Goal: Task Accomplishment & Management: Manage account settings

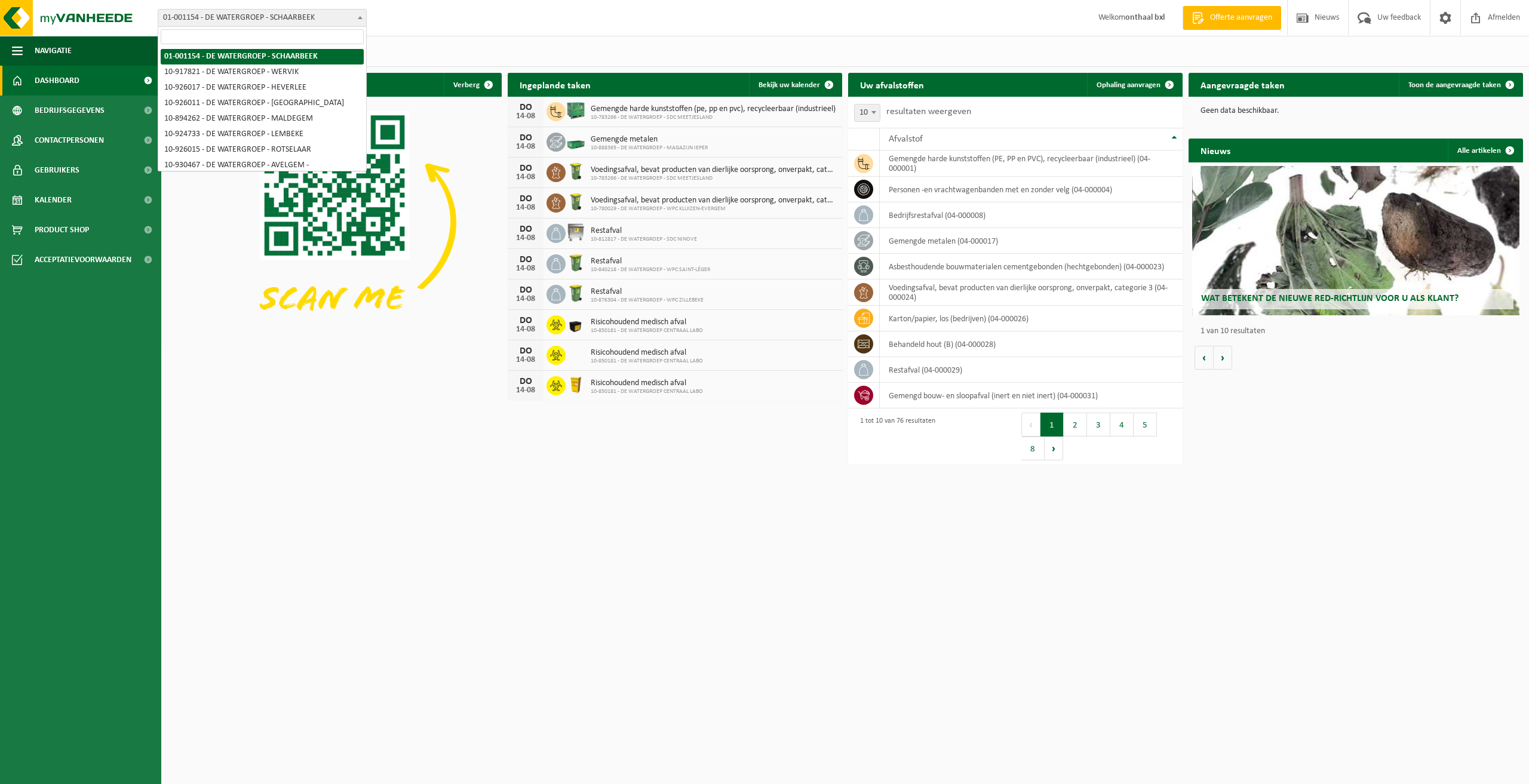
click at [358, 17] on b at bounding box center [360, 17] width 5 height 3
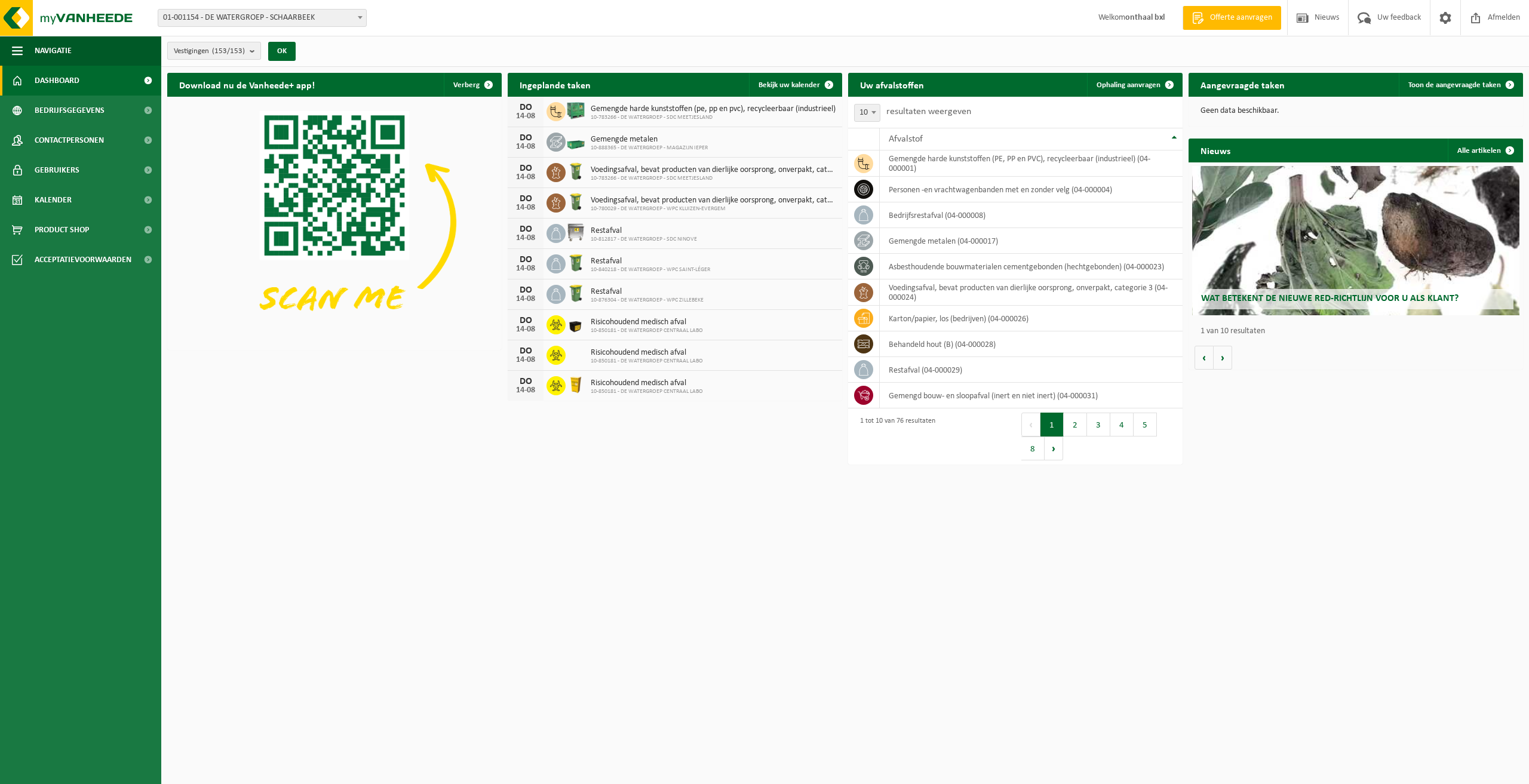
click at [249, 51] on button "Vestigingen (153/153)" at bounding box center [214, 51] width 93 height 18
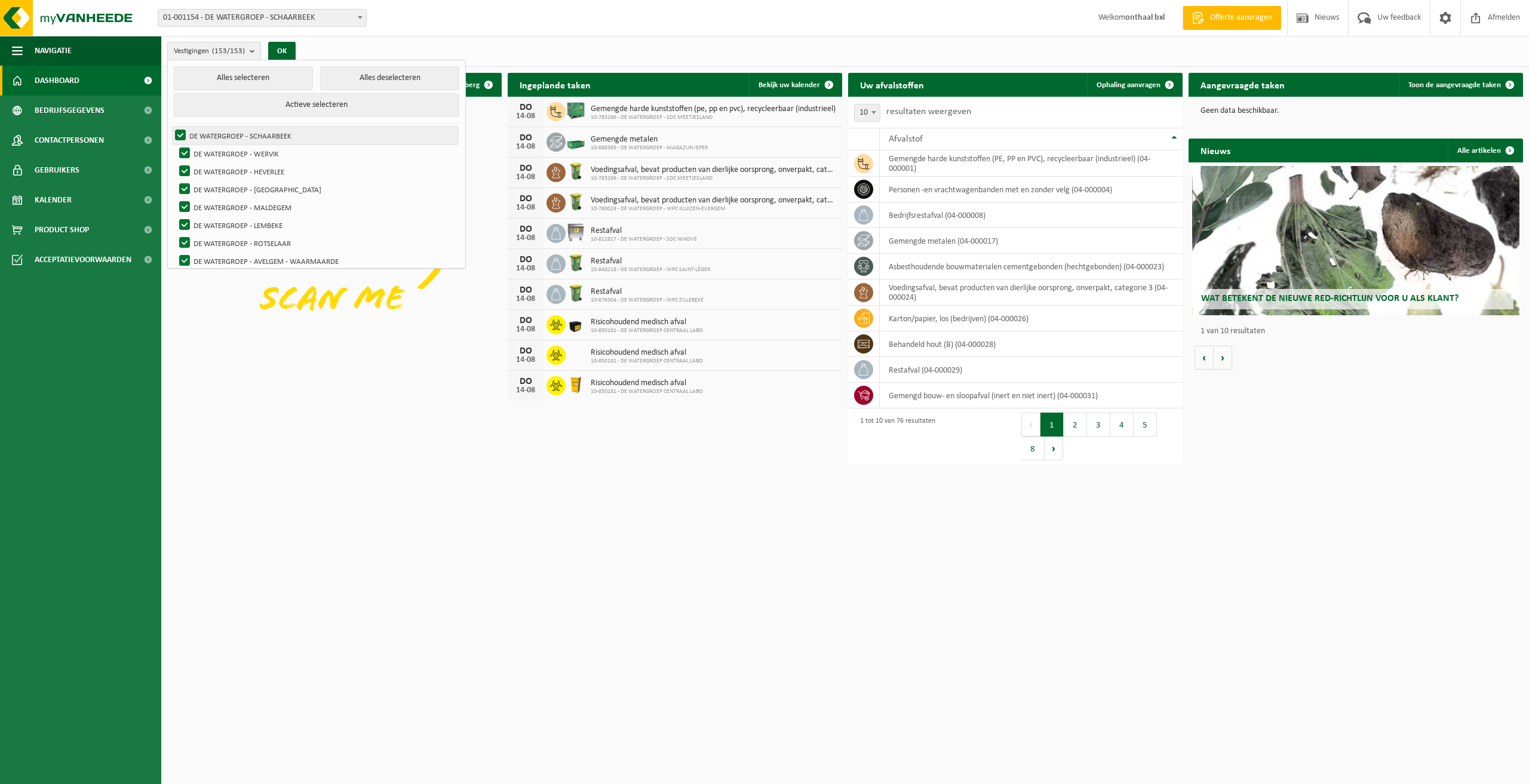
click at [174, 131] on label "DE WATERGROEP - SCHAARBEEK" at bounding box center [315, 136] width 286 height 18
click at [170, 126] on input "DE WATERGROEP - SCHAARBEEK" at bounding box center [170, 126] width 1 height 1
click at [180, 136] on label "DE WATERGROEP - SCHAARBEEK" at bounding box center [315, 136] width 286 height 18
click at [170, 126] on input "DE WATERGROEP - SCHAARBEEK" at bounding box center [170, 126] width 1 height 1
click at [349, 78] on button "Alles deselecteren" at bounding box center [390, 78] width 139 height 24
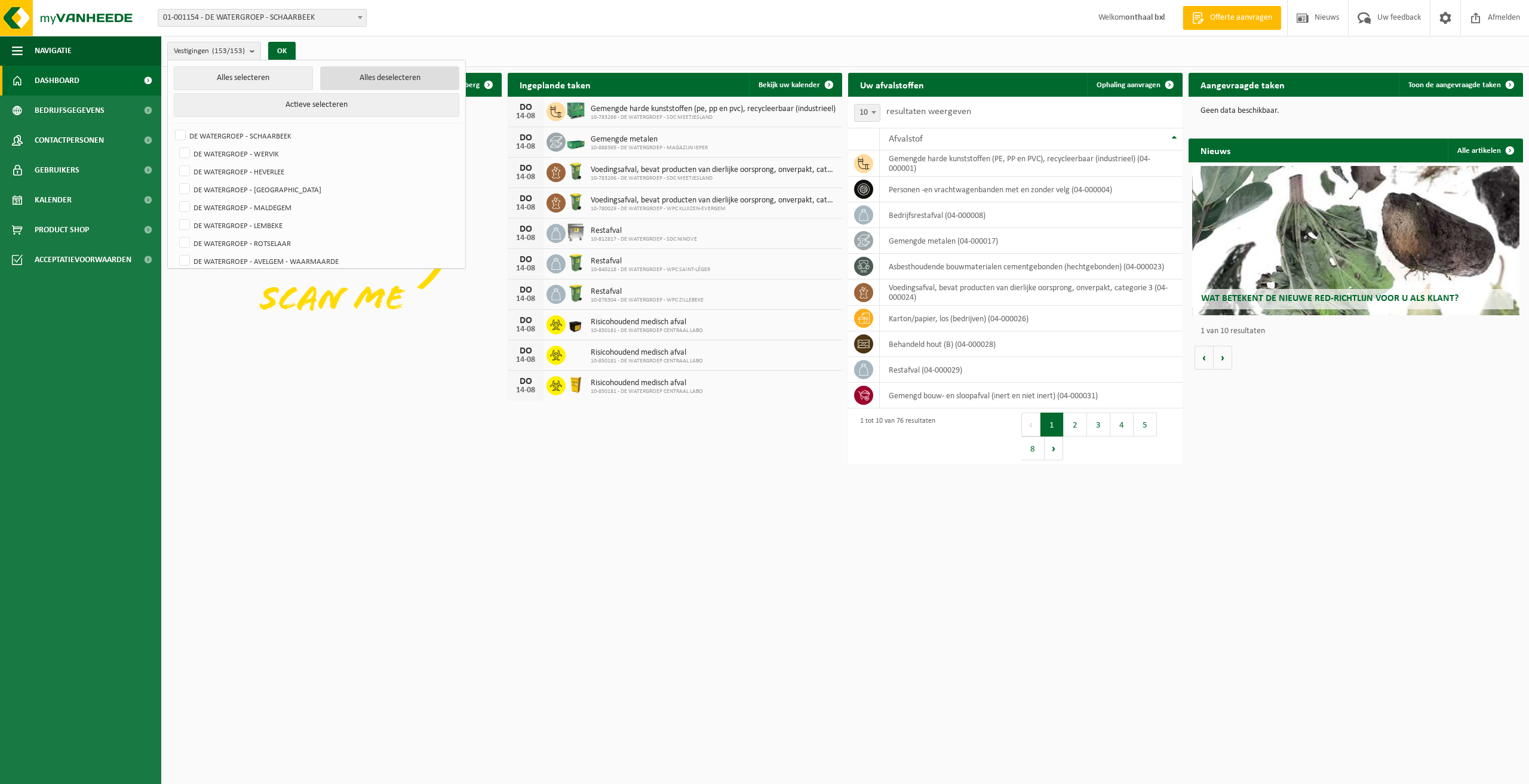
checkbox input "false"
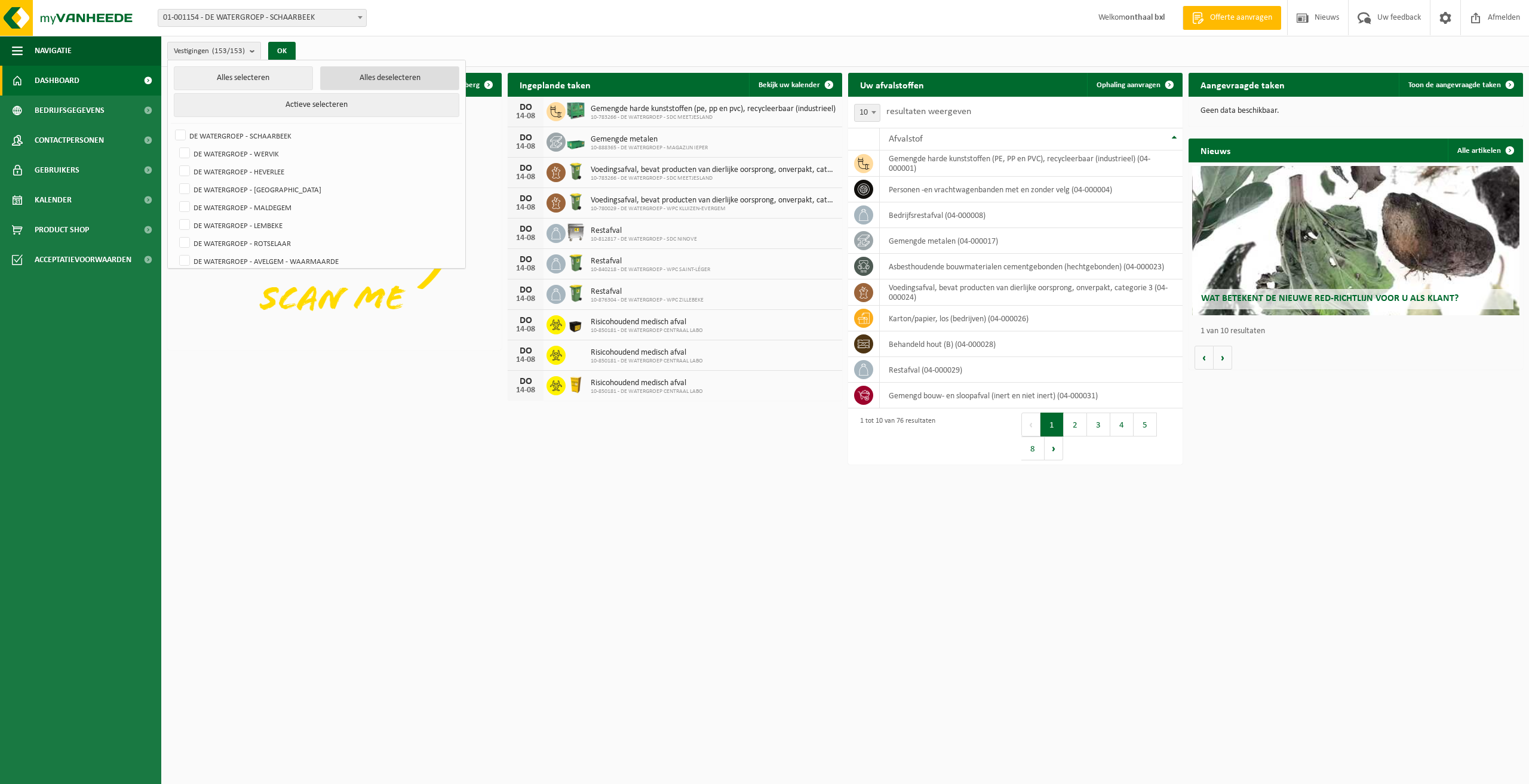
checkbox input "false"
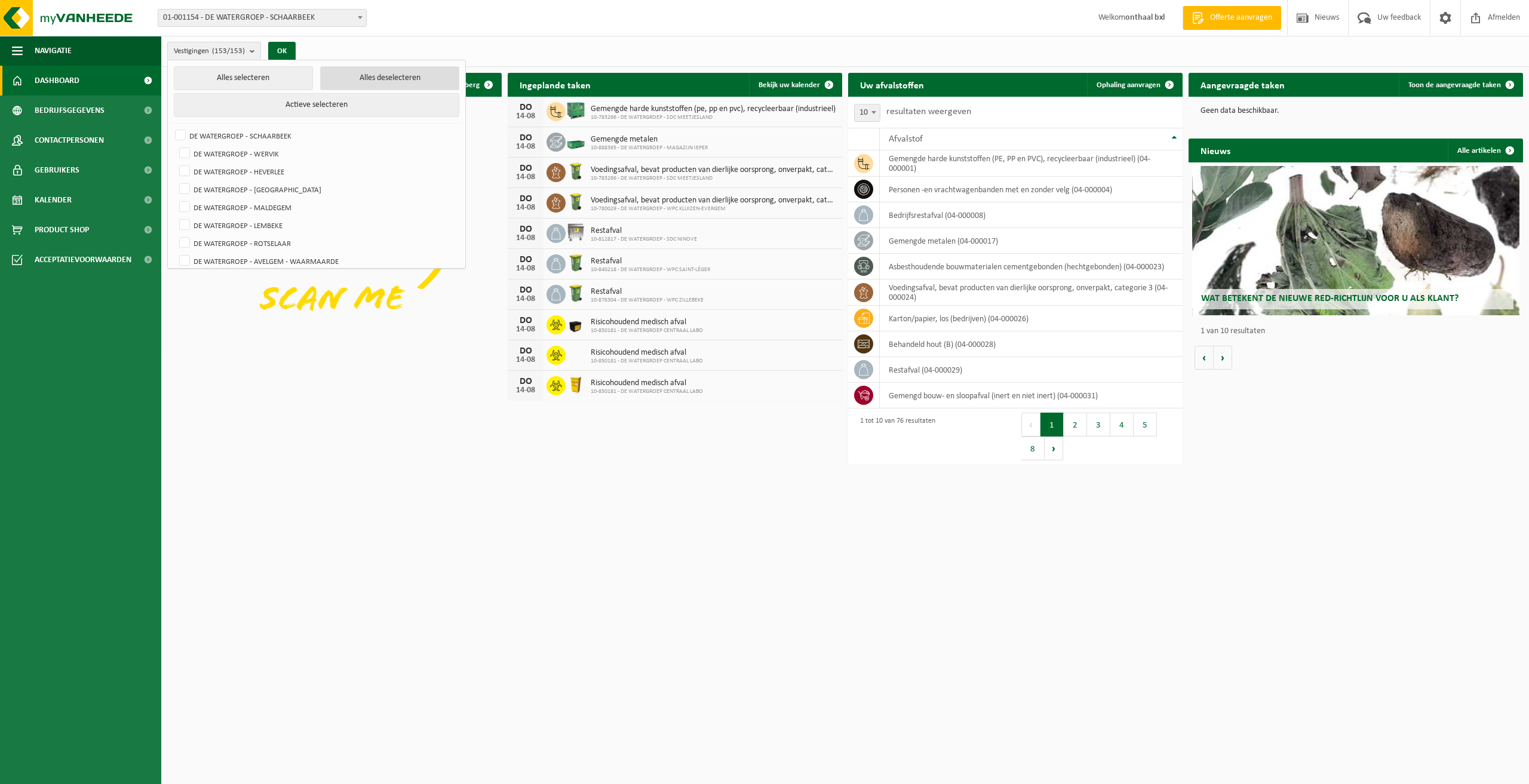
checkbox input "false"
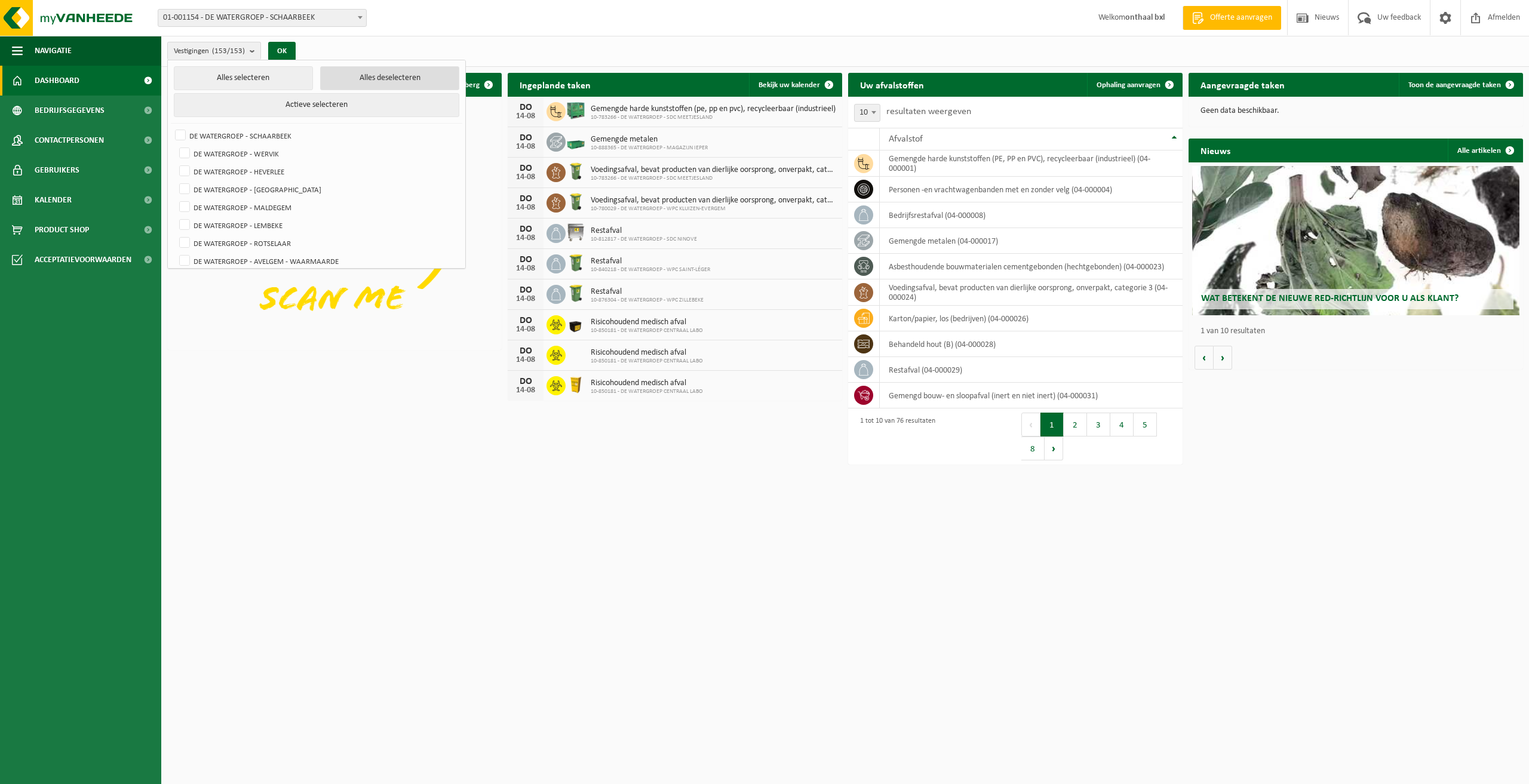
checkbox input "false"
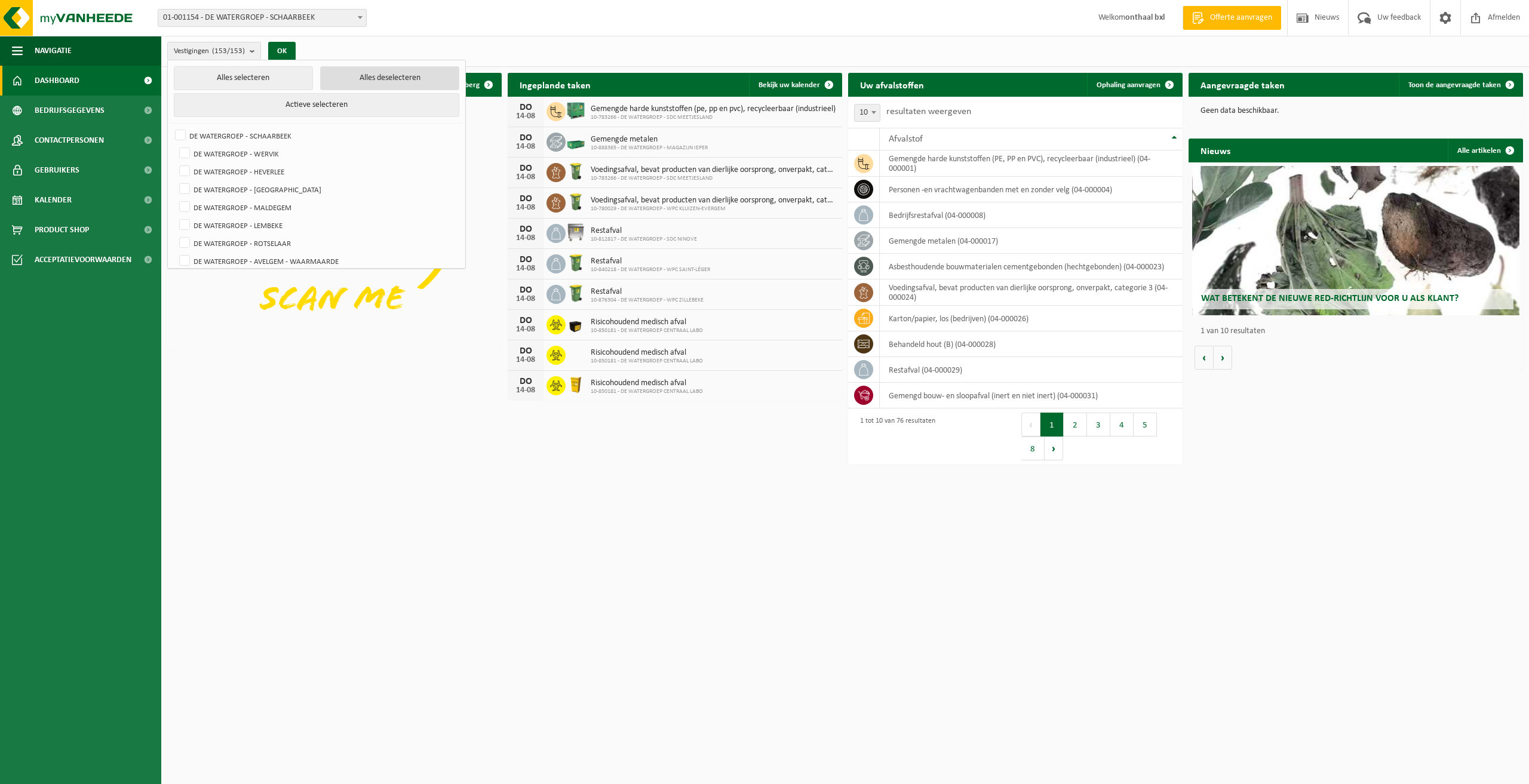
checkbox input "false"
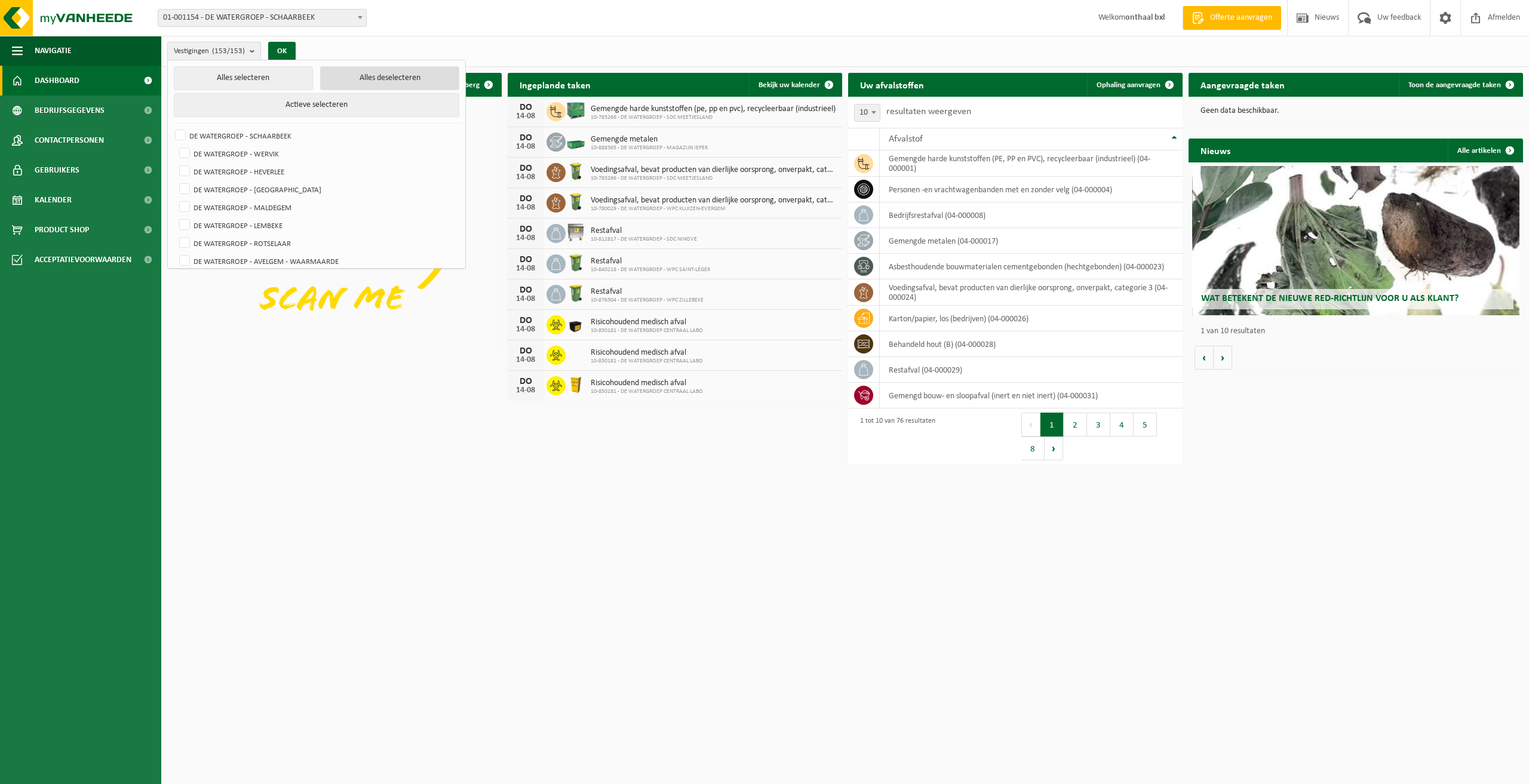
checkbox input "false"
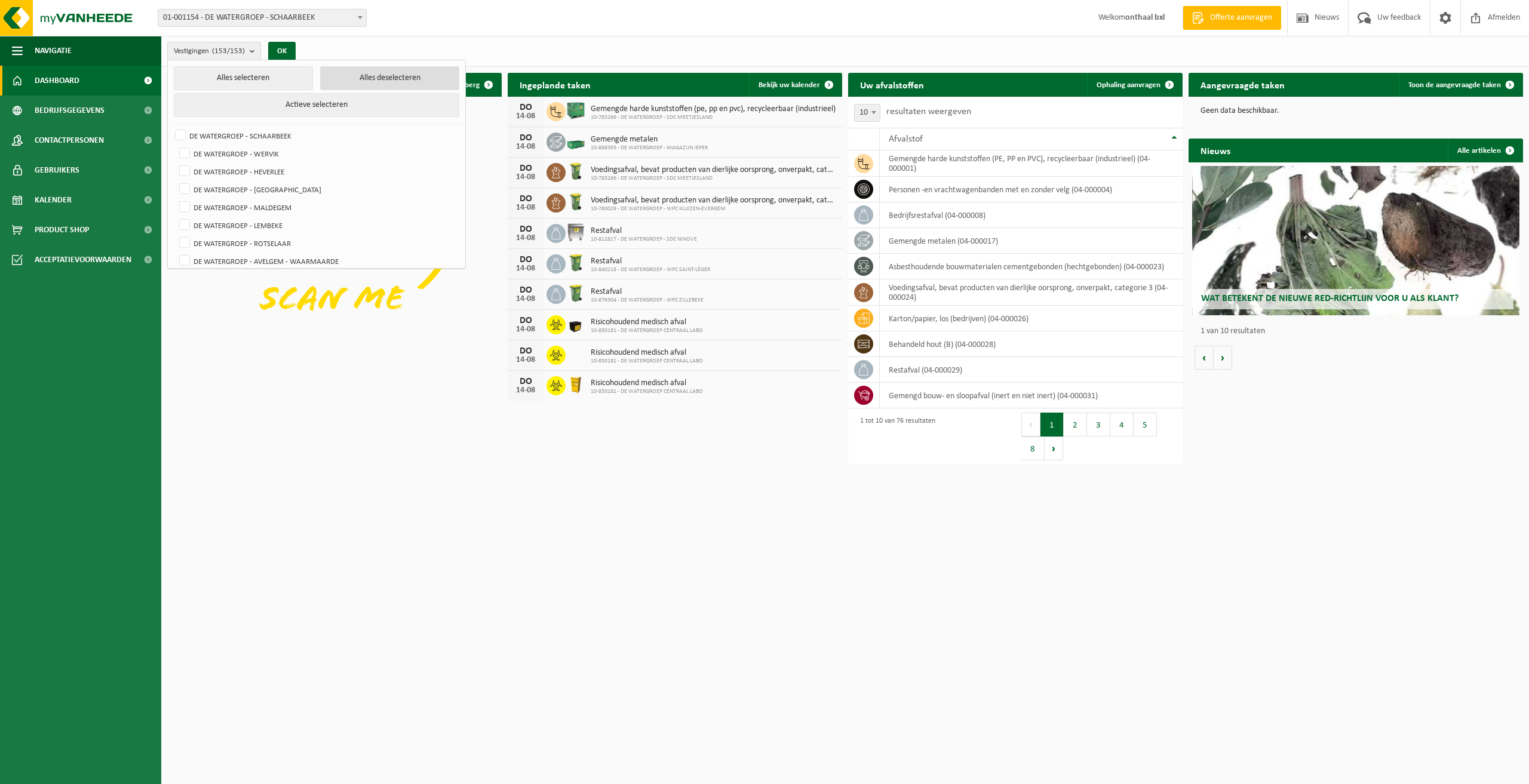
checkbox input "false"
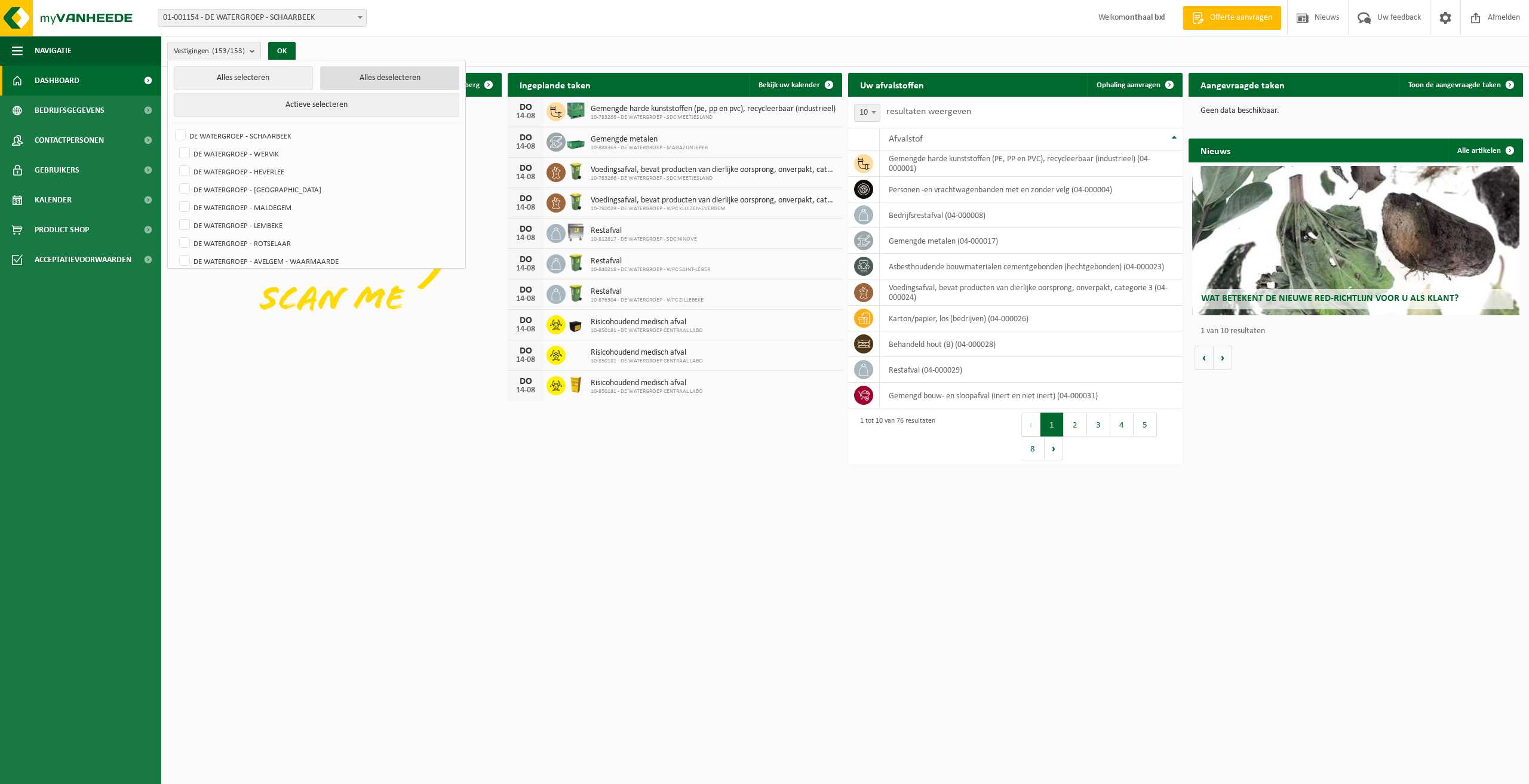
checkbox input "false"
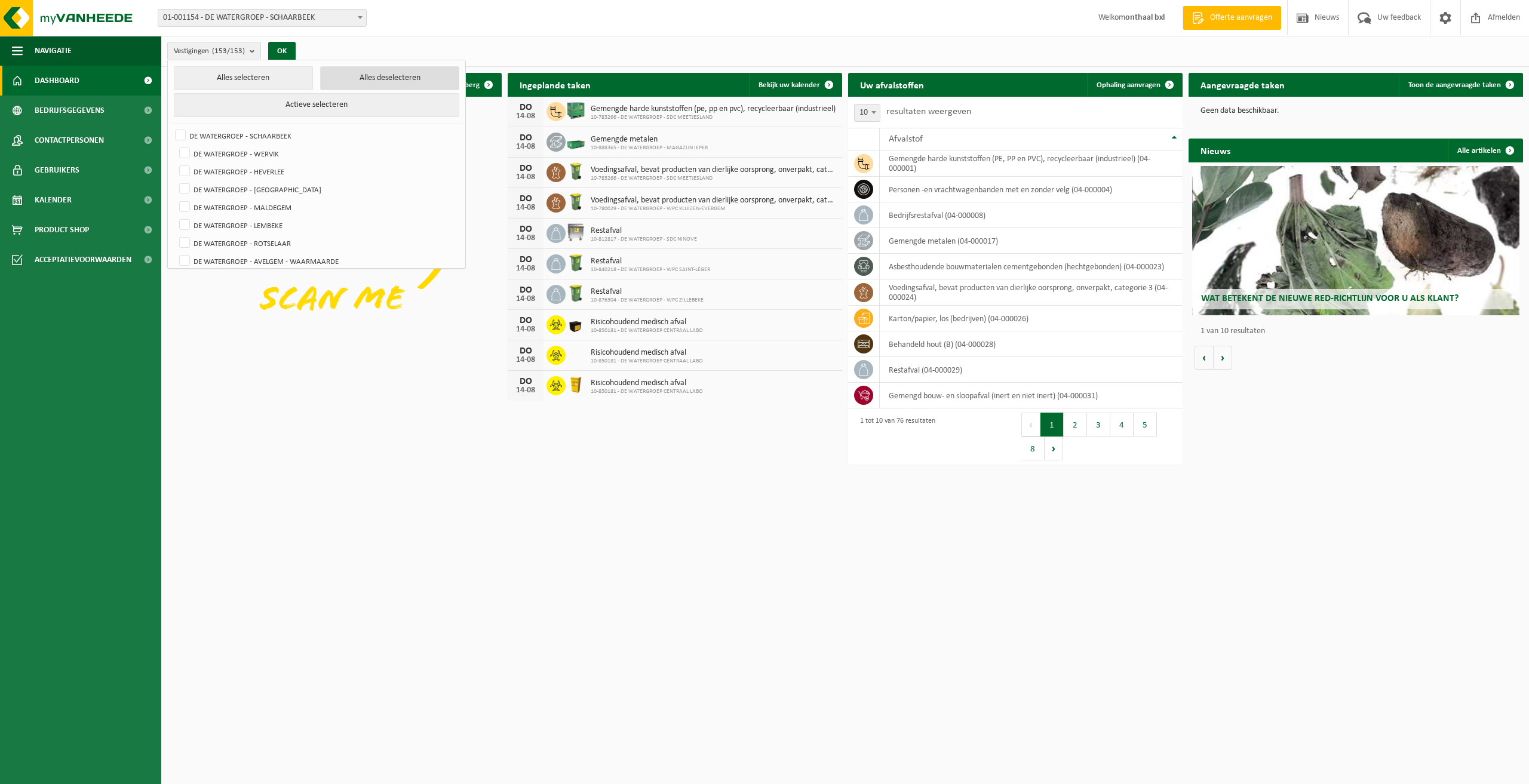
checkbox input "false"
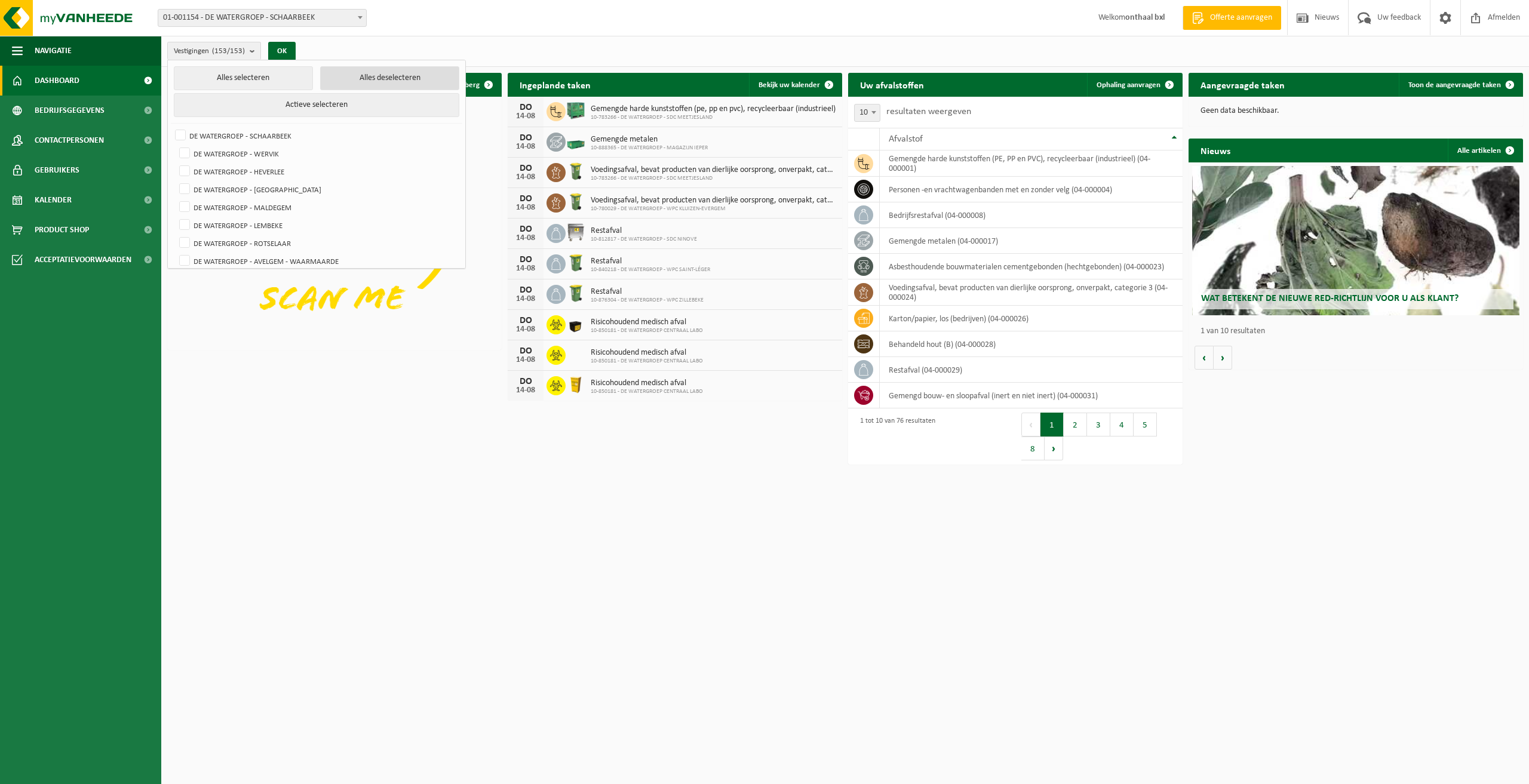
checkbox input "false"
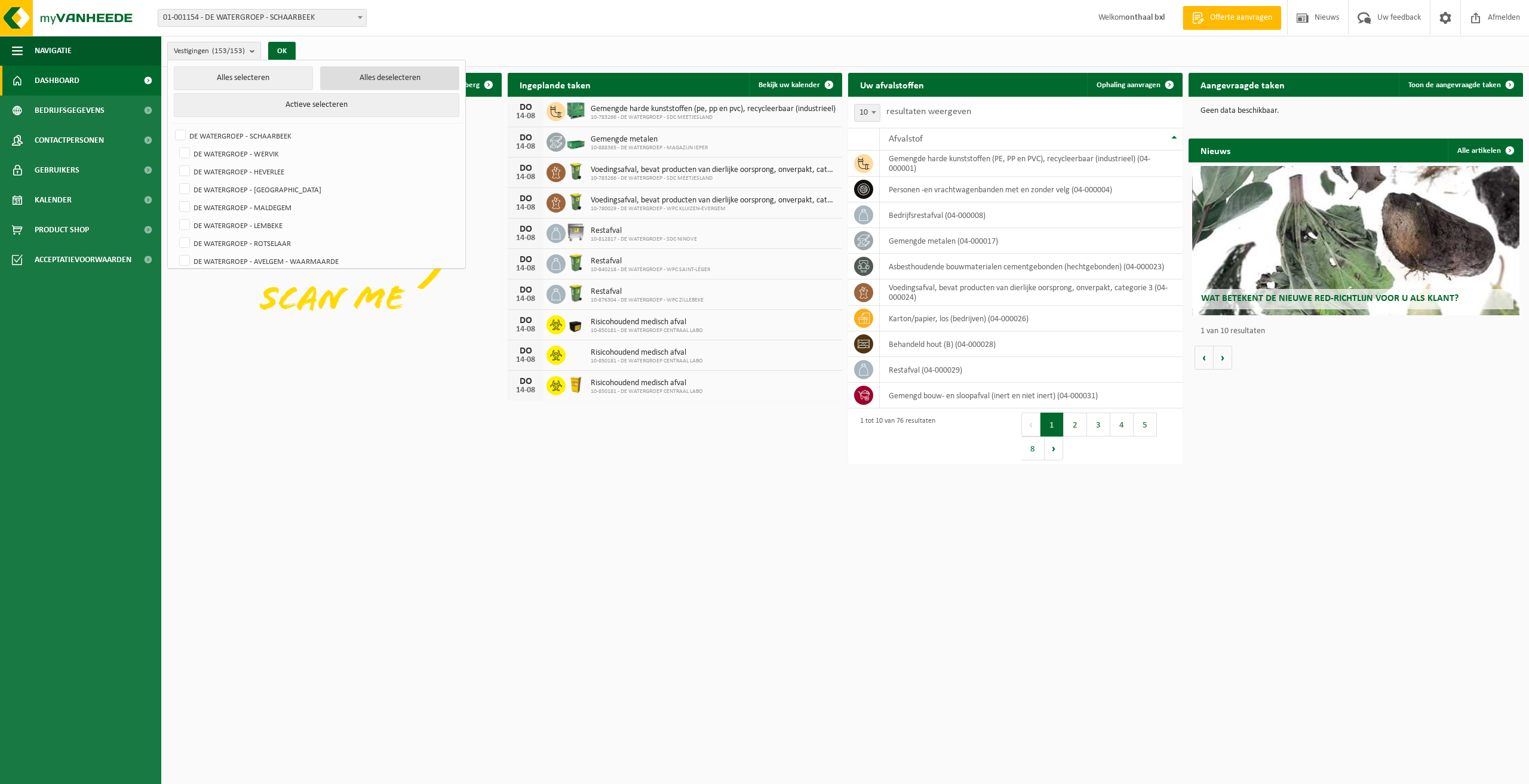
checkbox input "false"
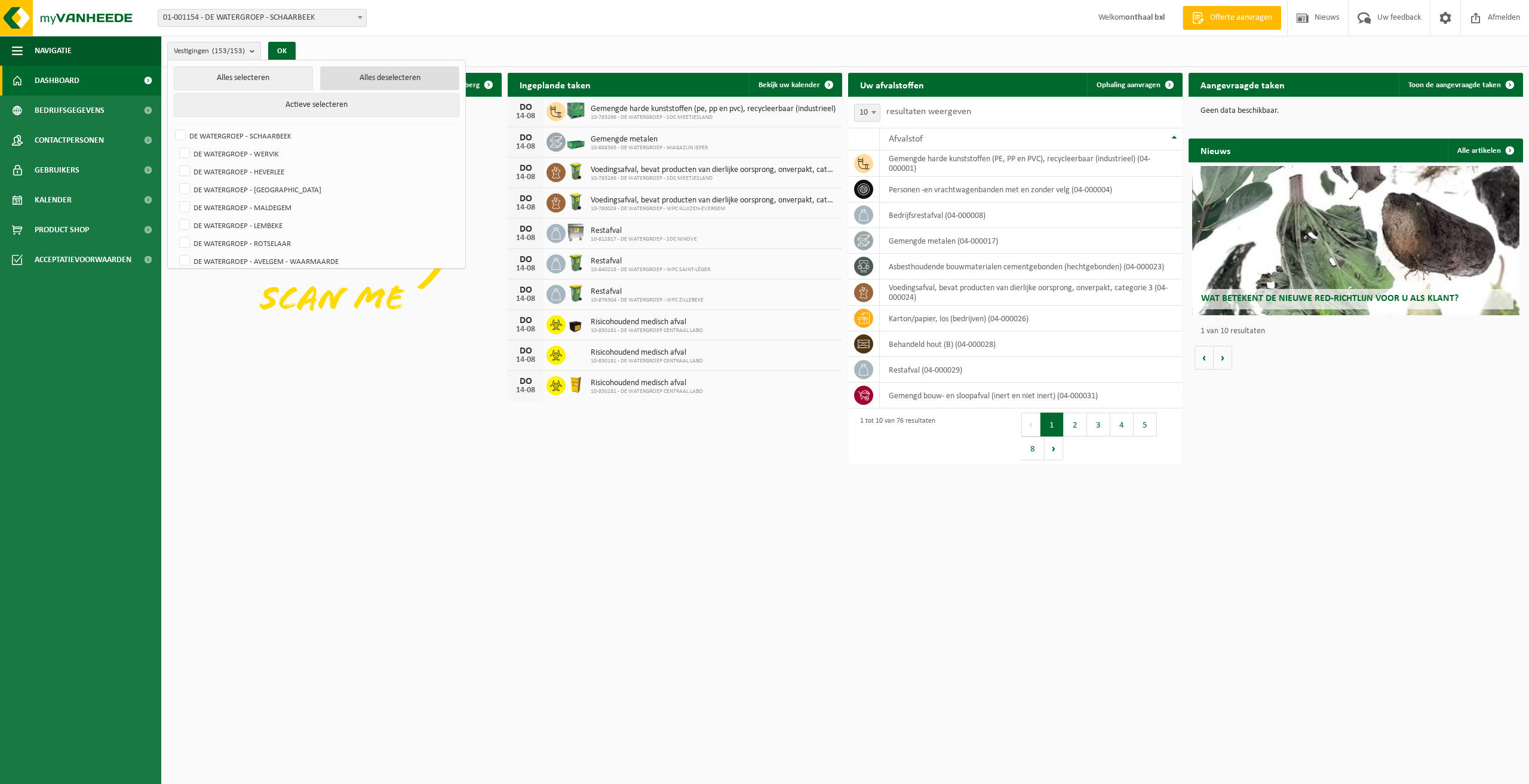
checkbox input "false"
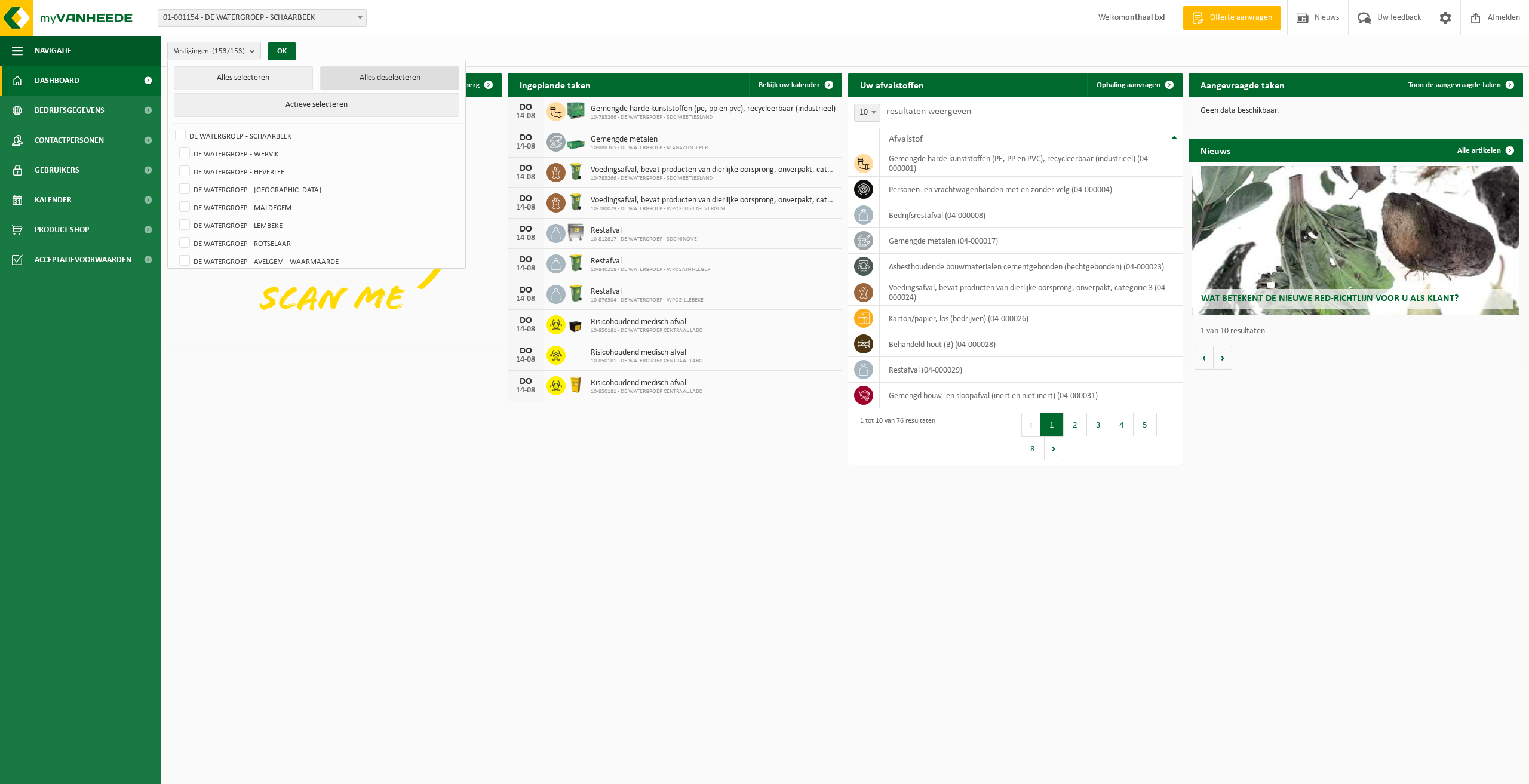
checkbox input "false"
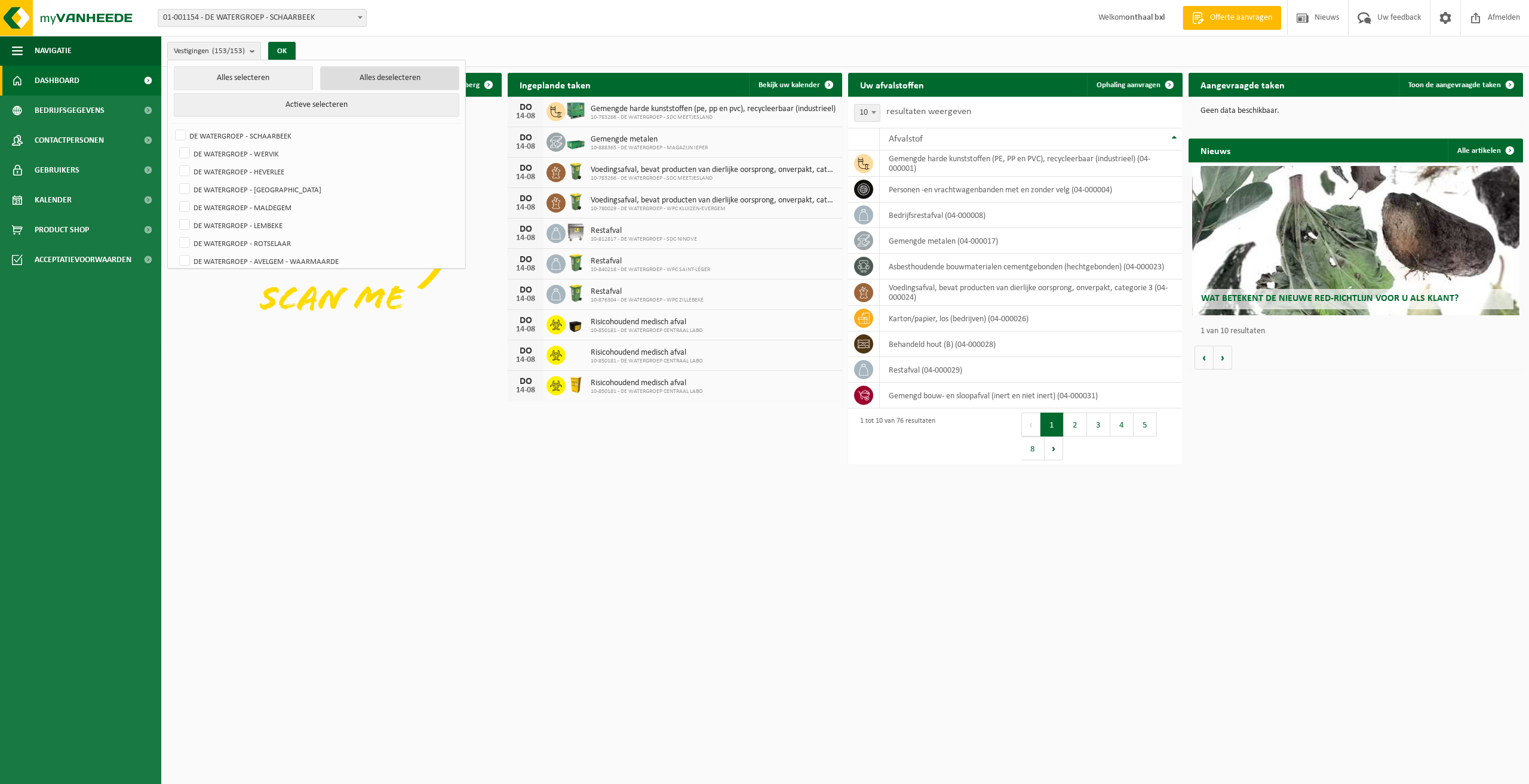
checkbox input "false"
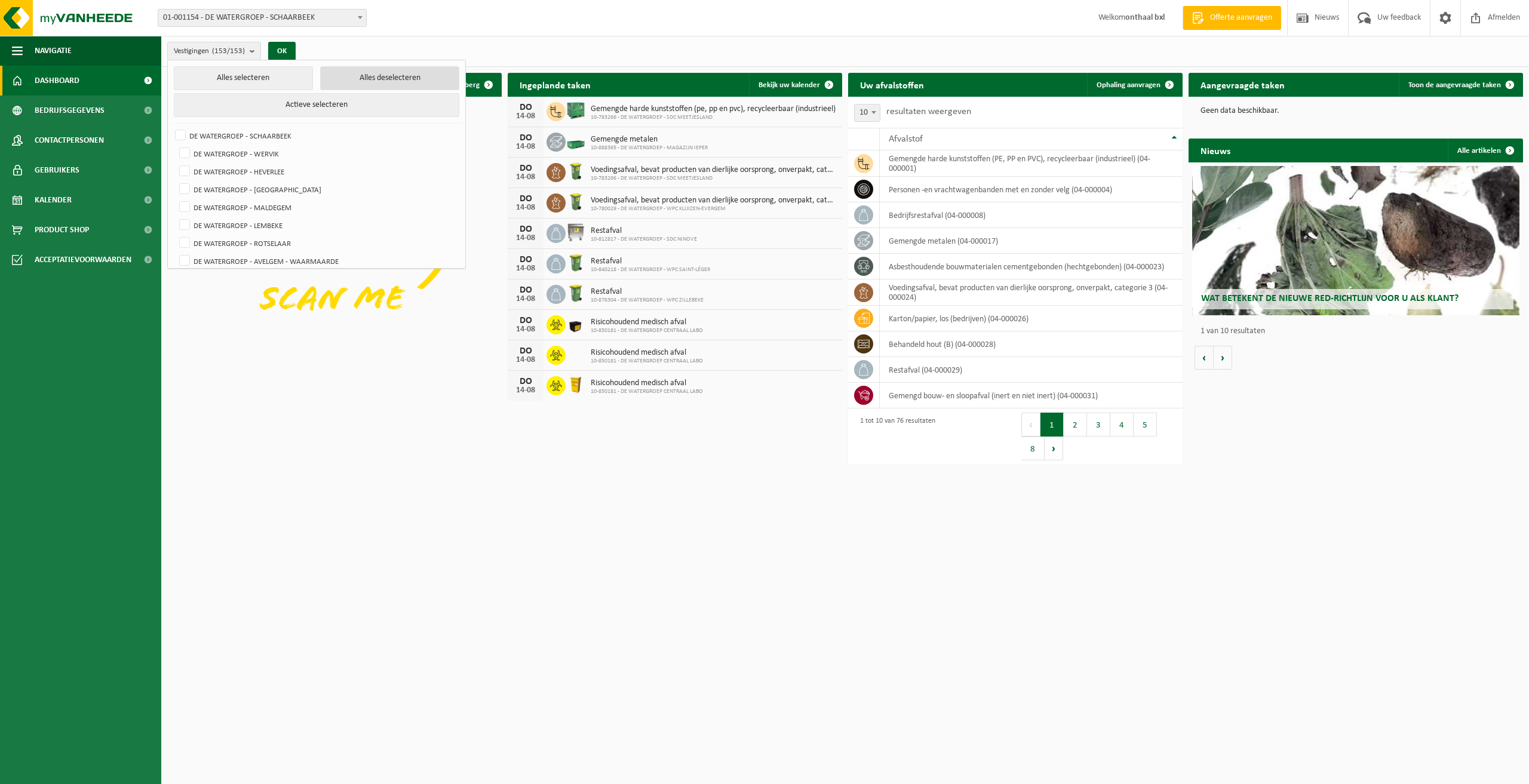
checkbox input "false"
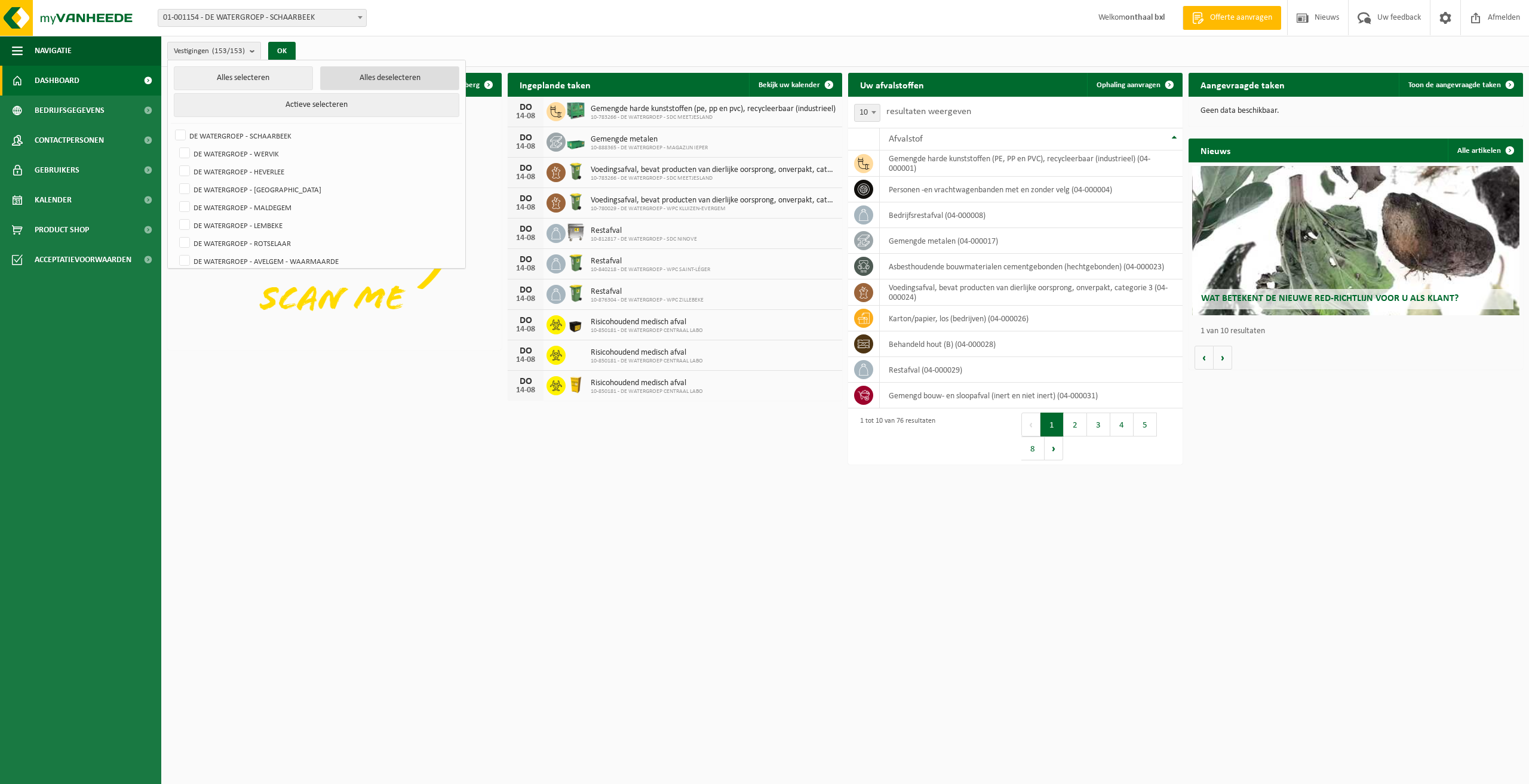
checkbox input "false"
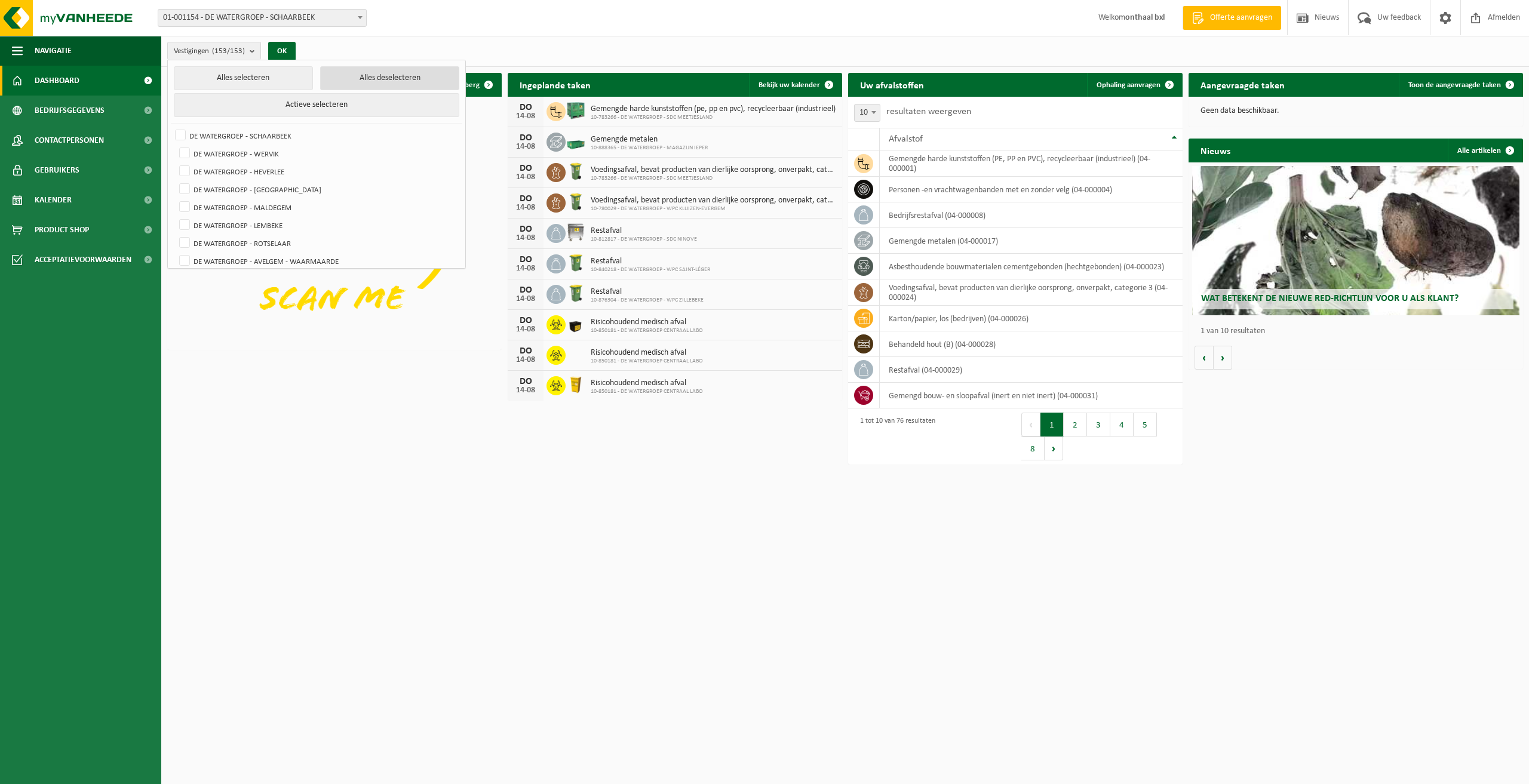
checkbox input "false"
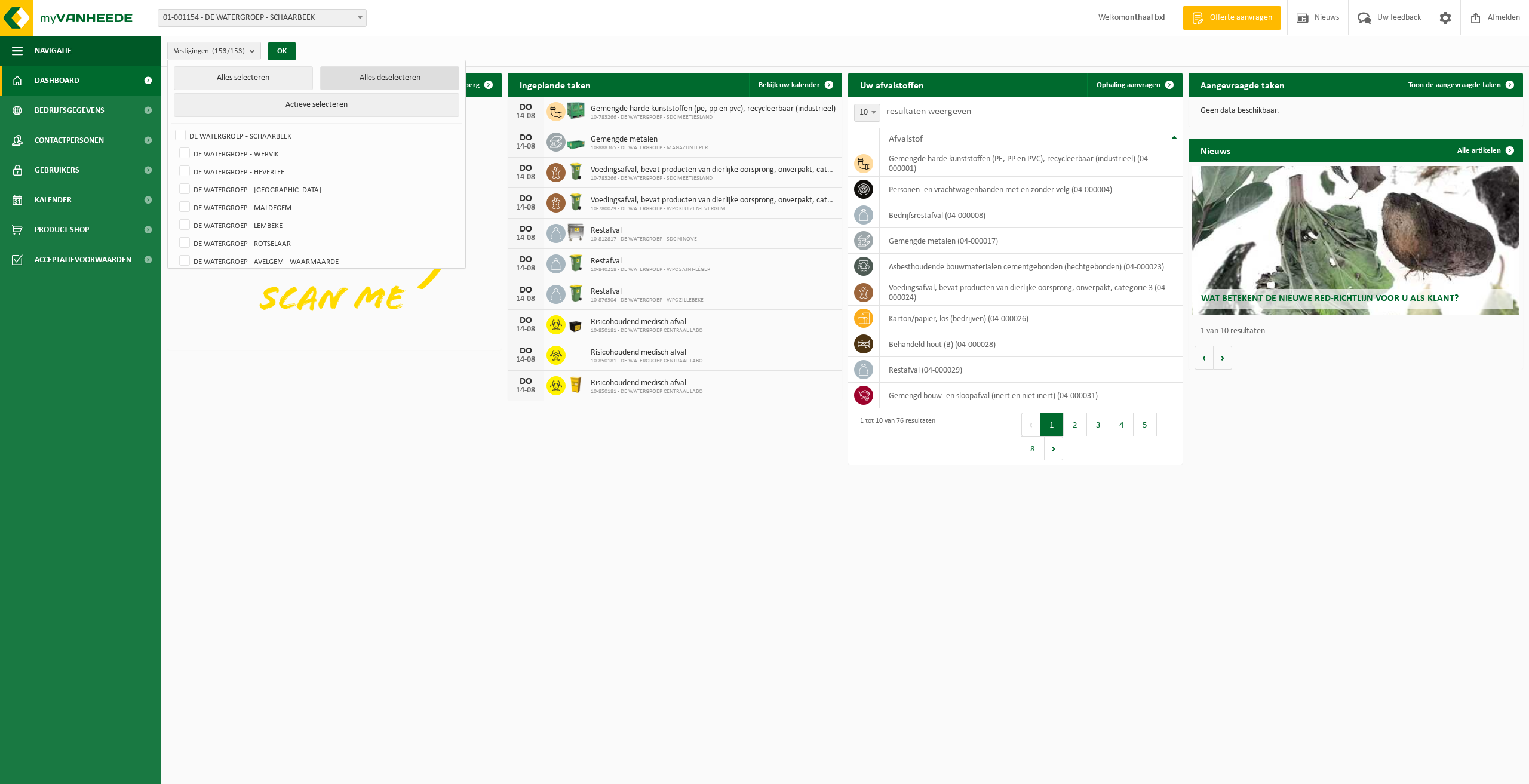
checkbox input "false"
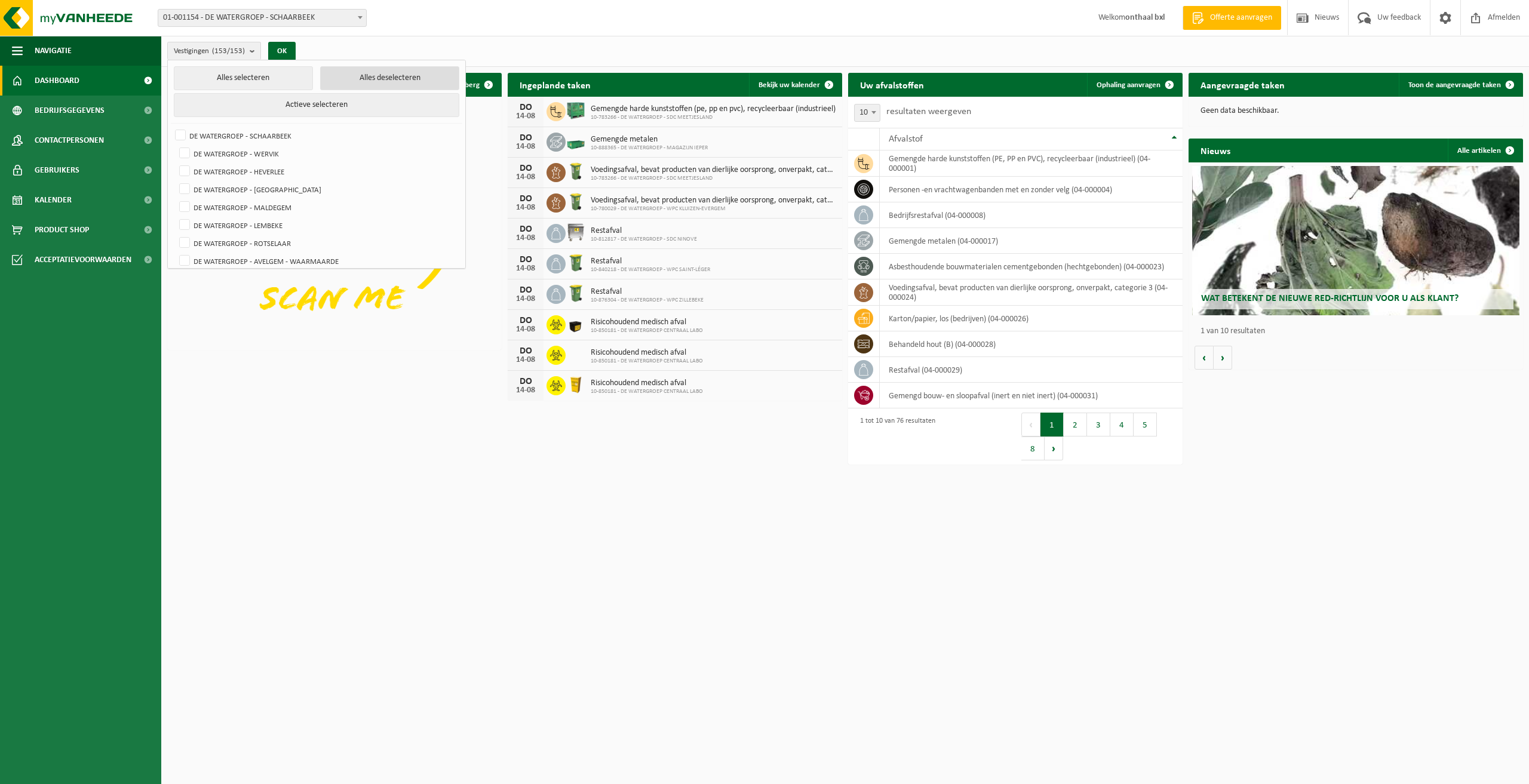
checkbox input "false"
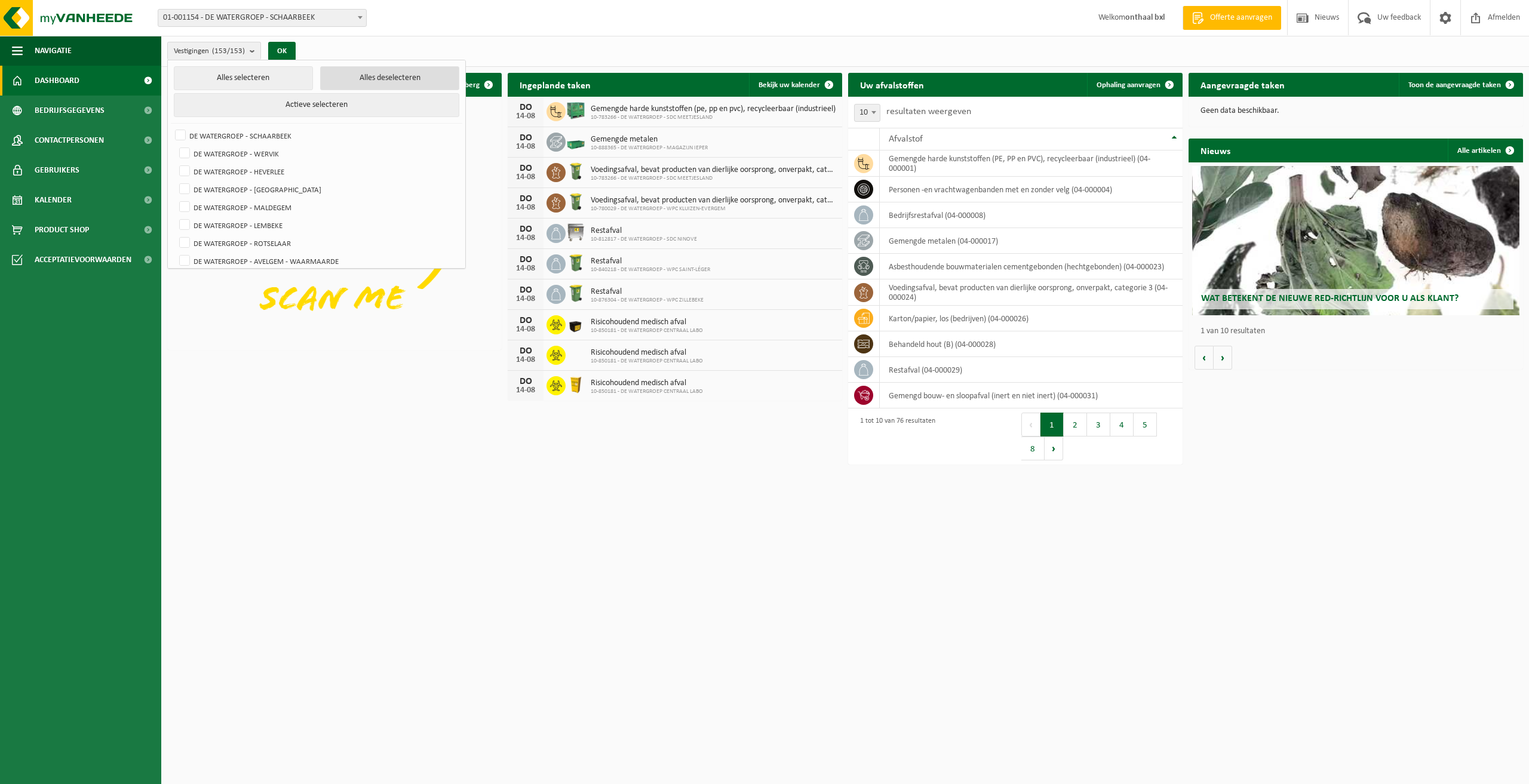
checkbox input "false"
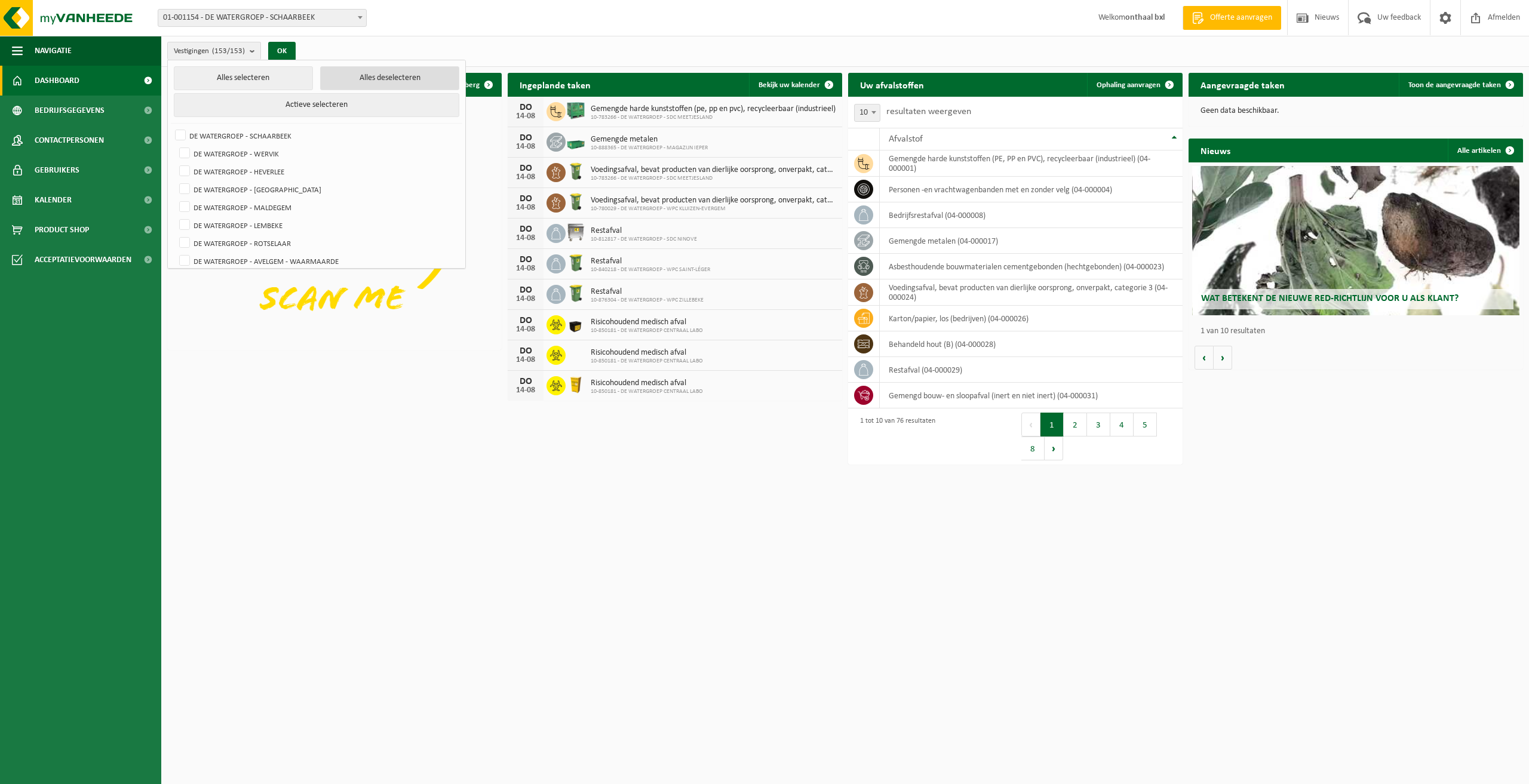
checkbox input "false"
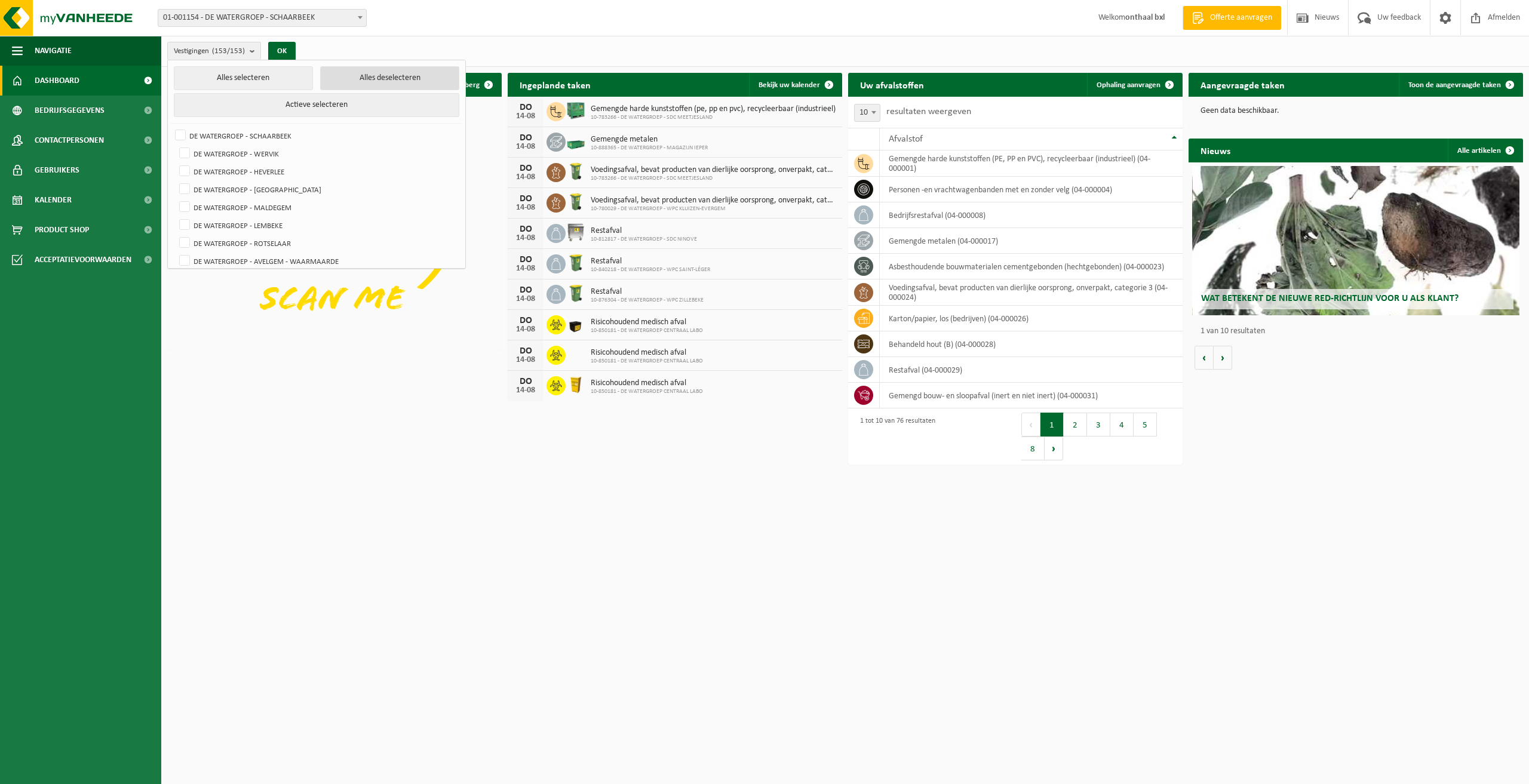
checkbox input "false"
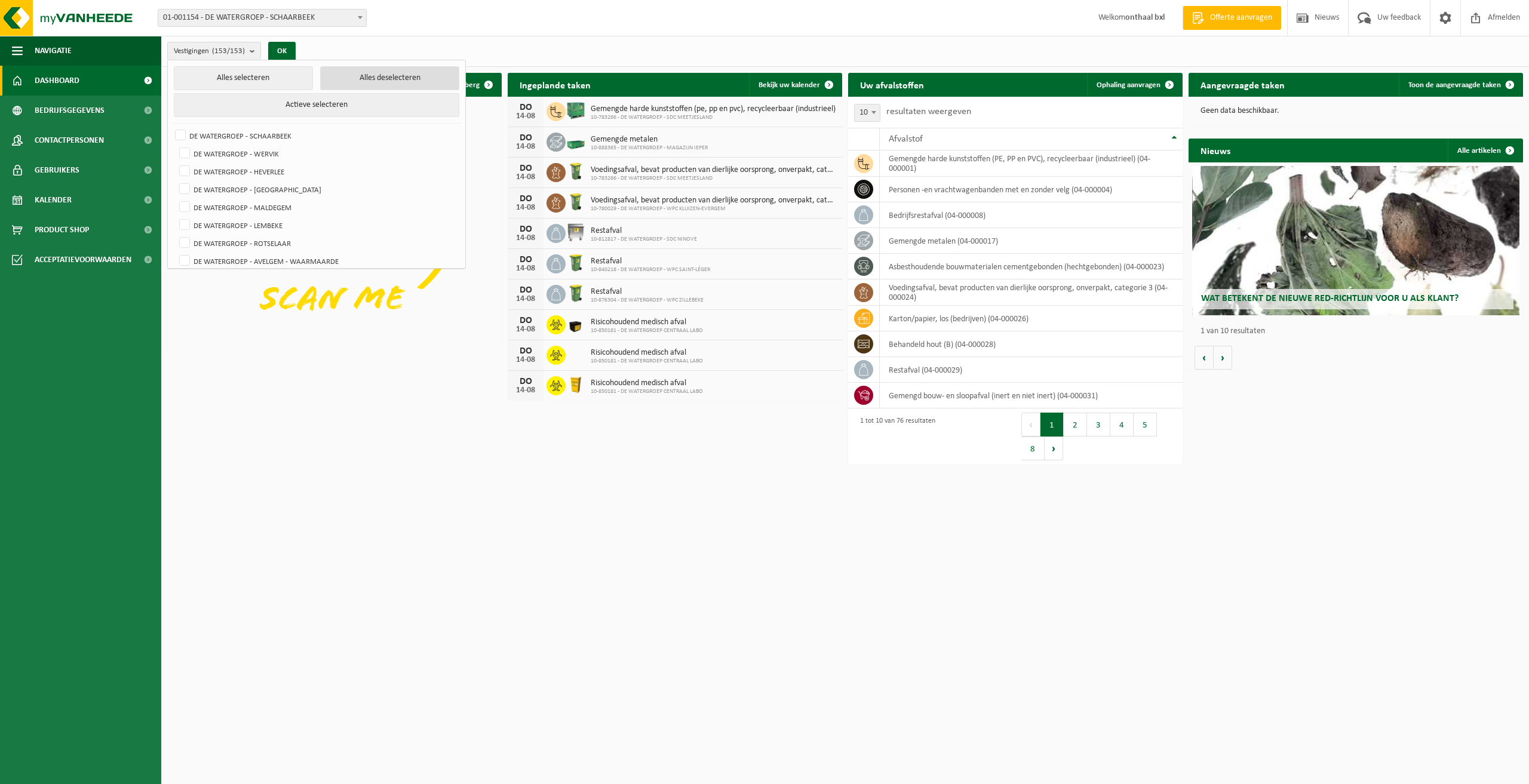
checkbox input "false"
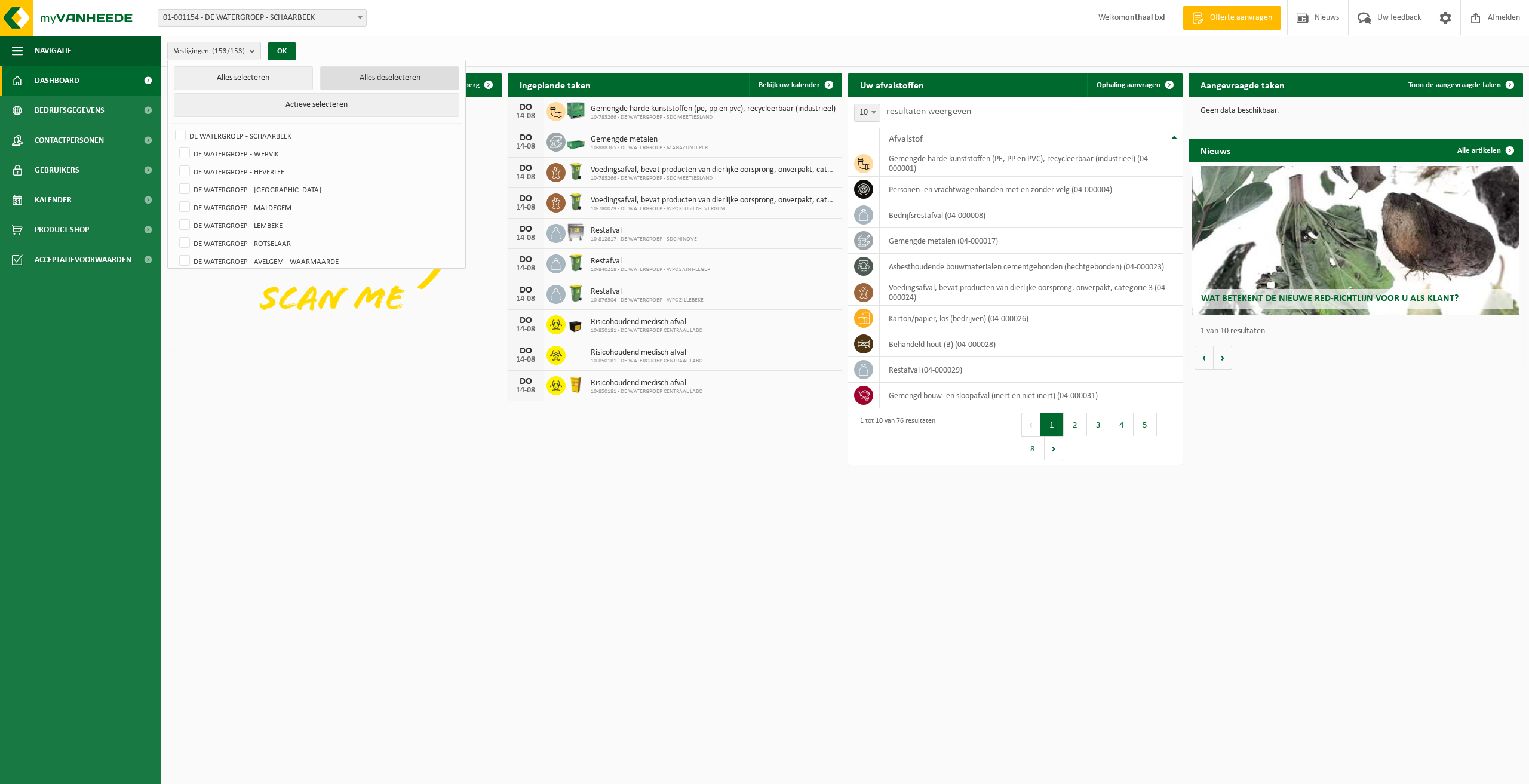
checkbox input "false"
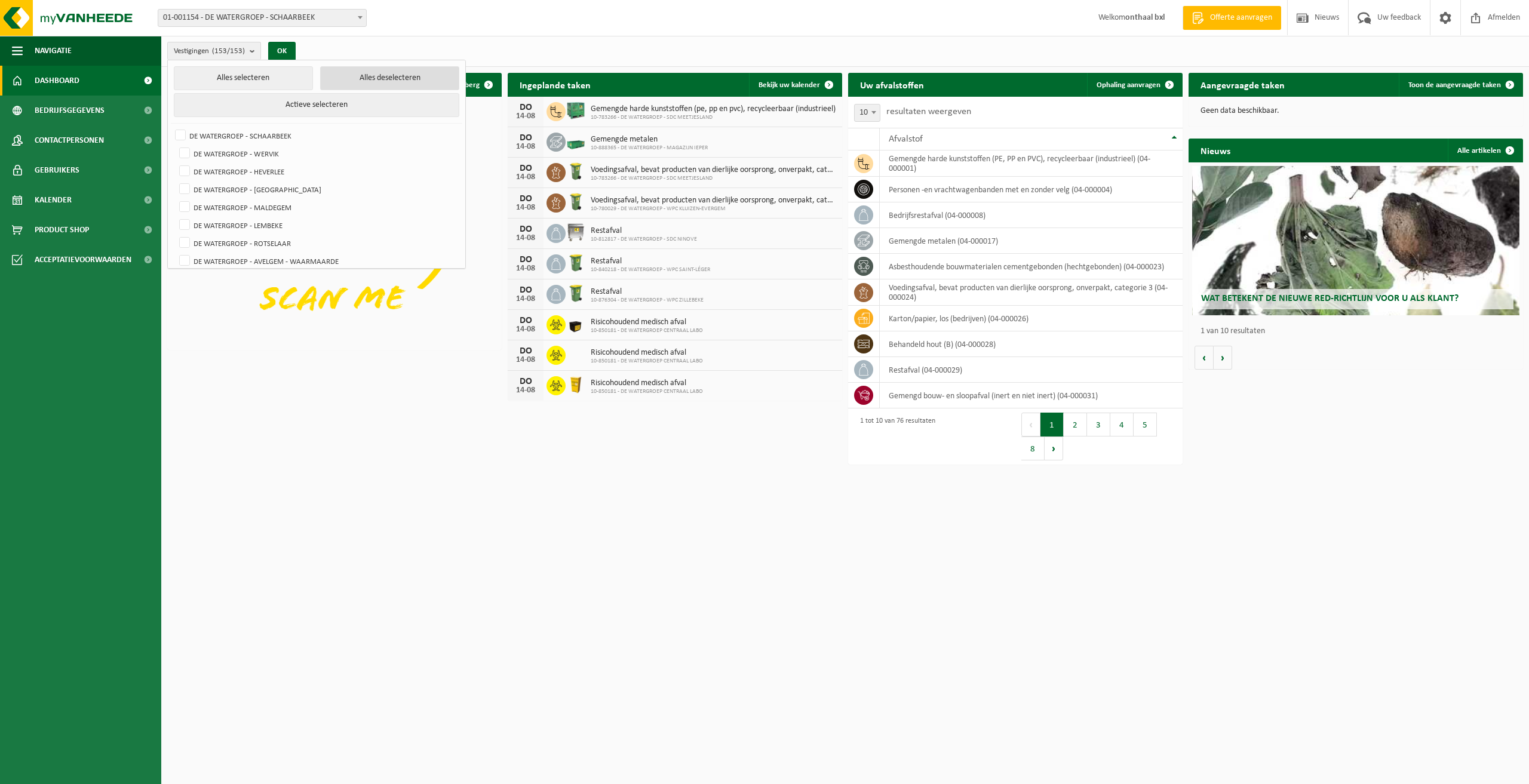
checkbox input "false"
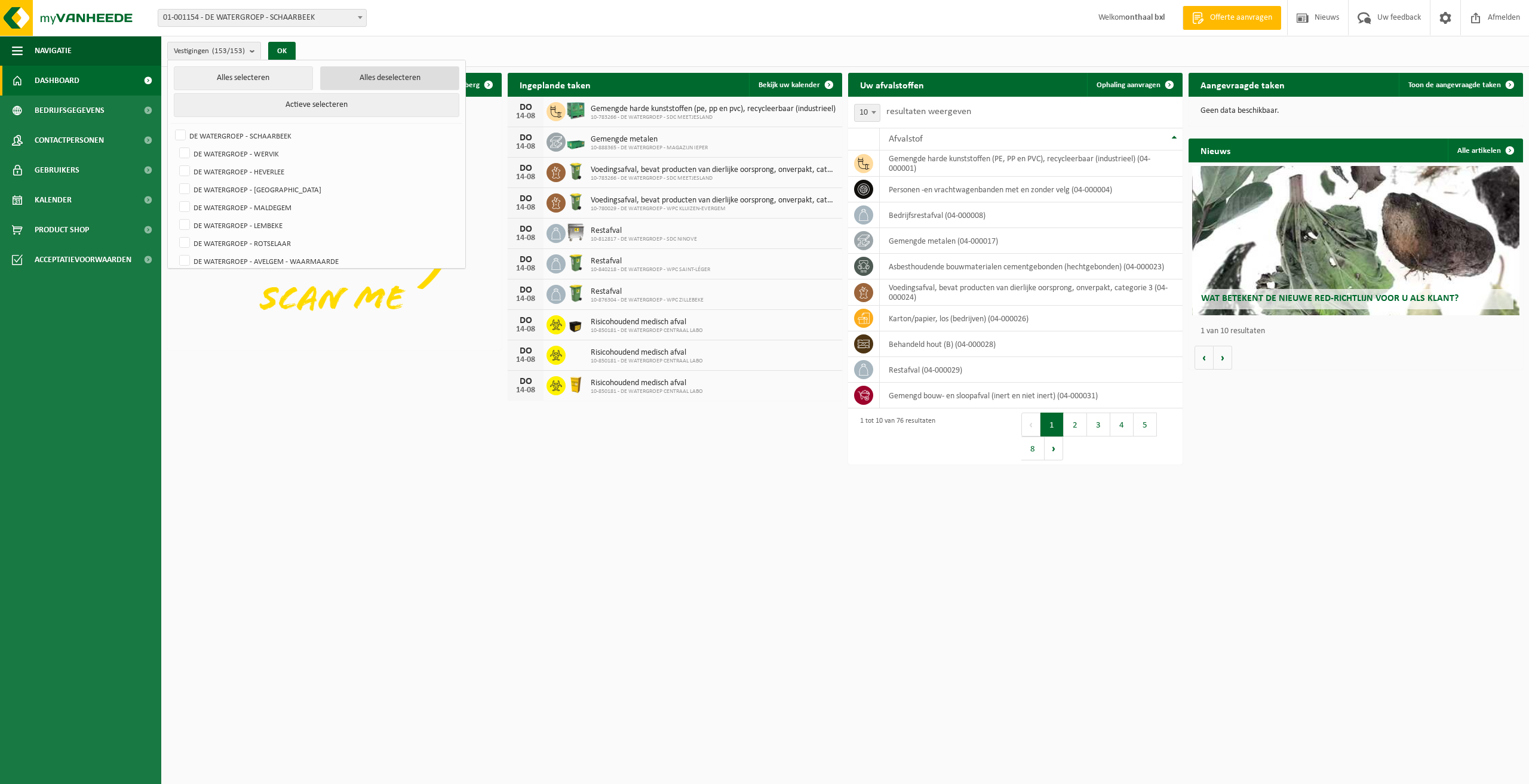
checkbox input "false"
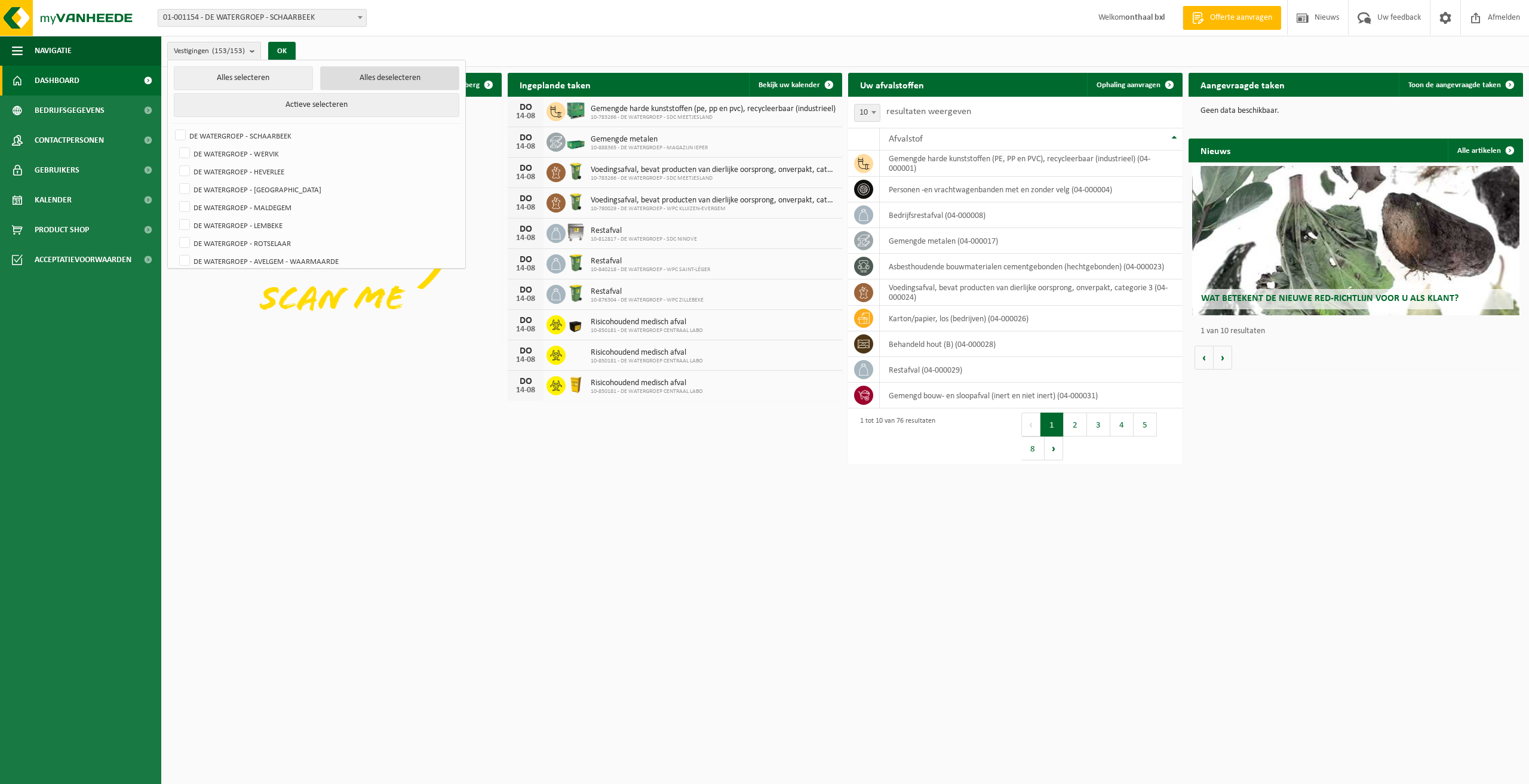
checkbox input "false"
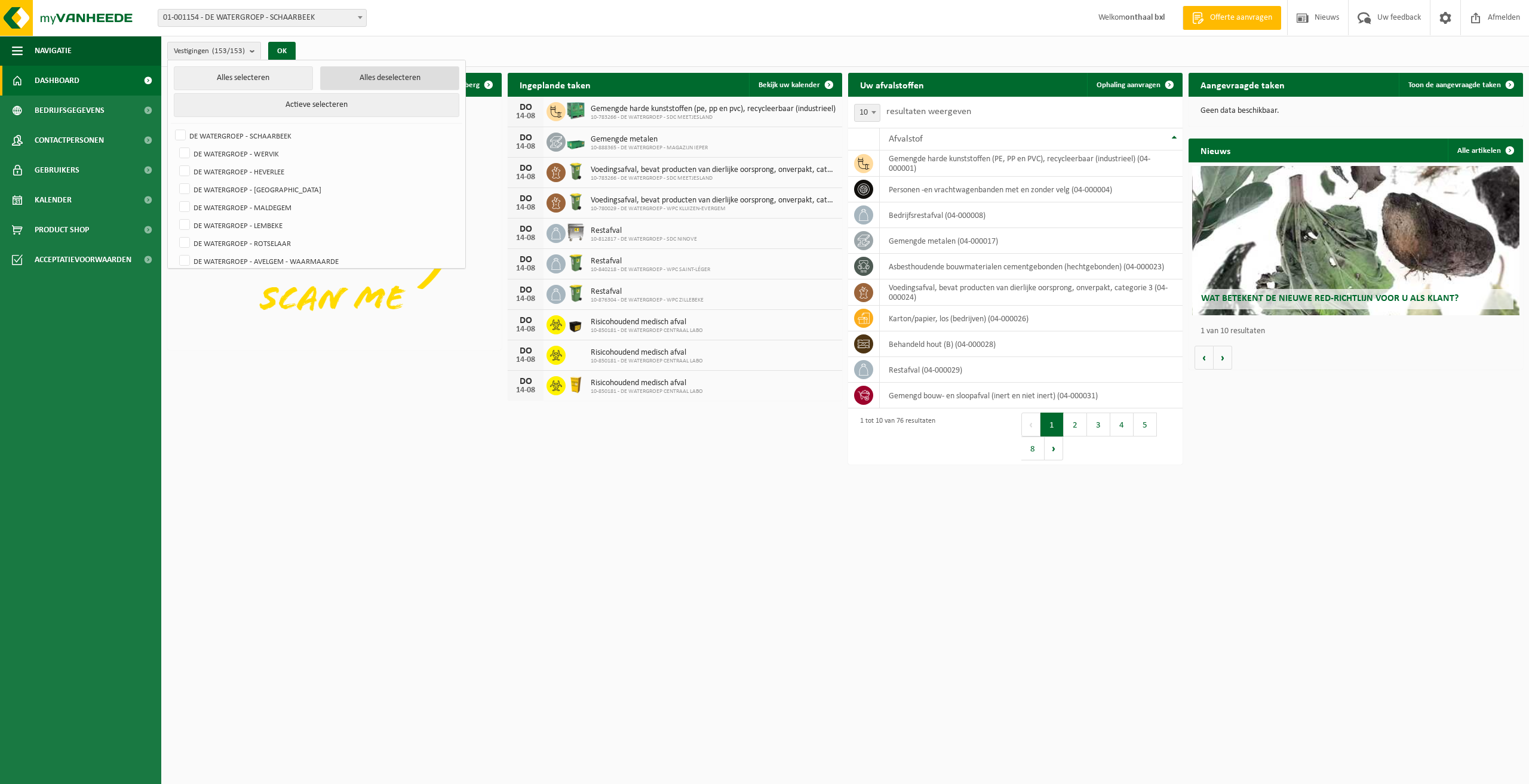
checkbox input "false"
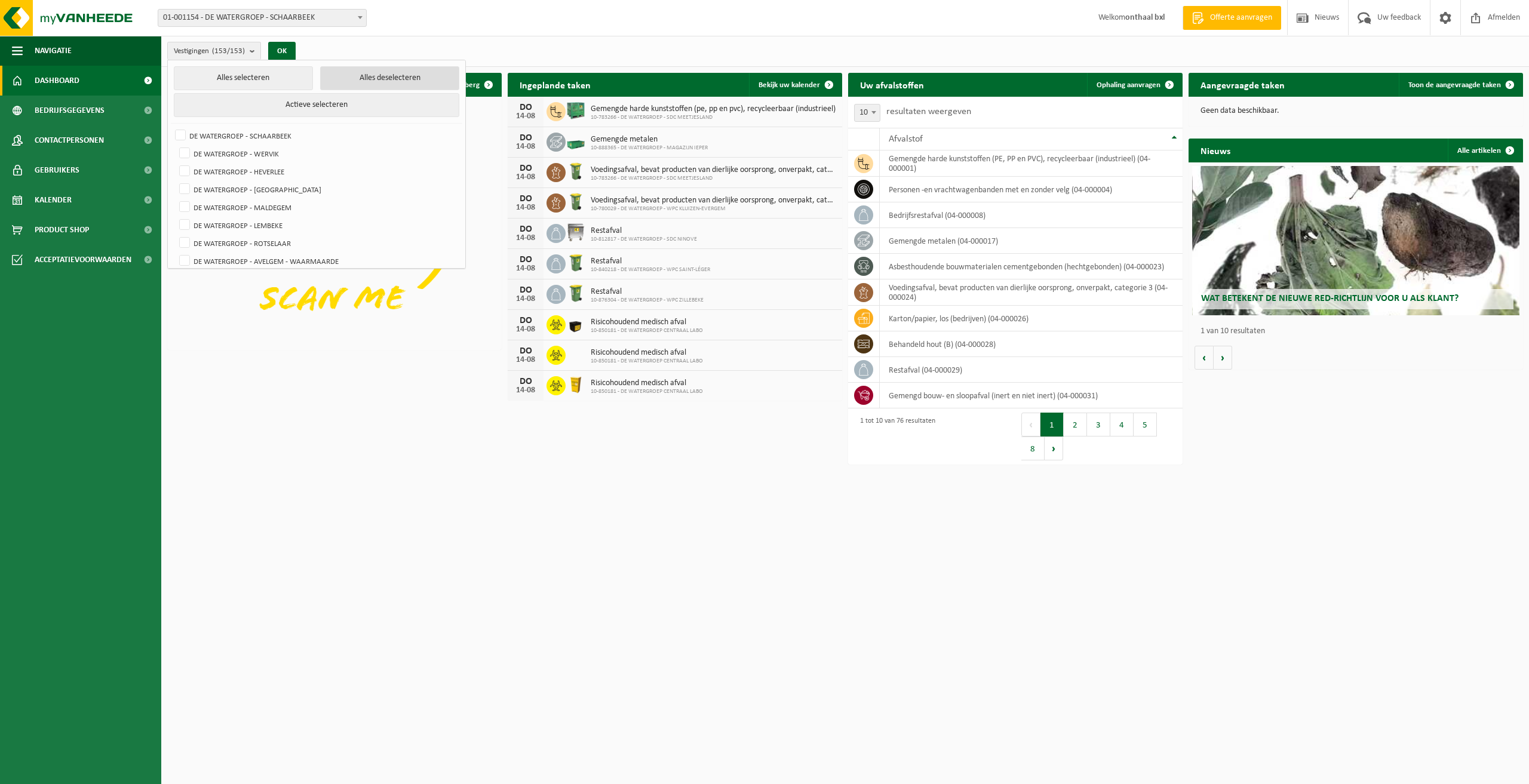
checkbox input "false"
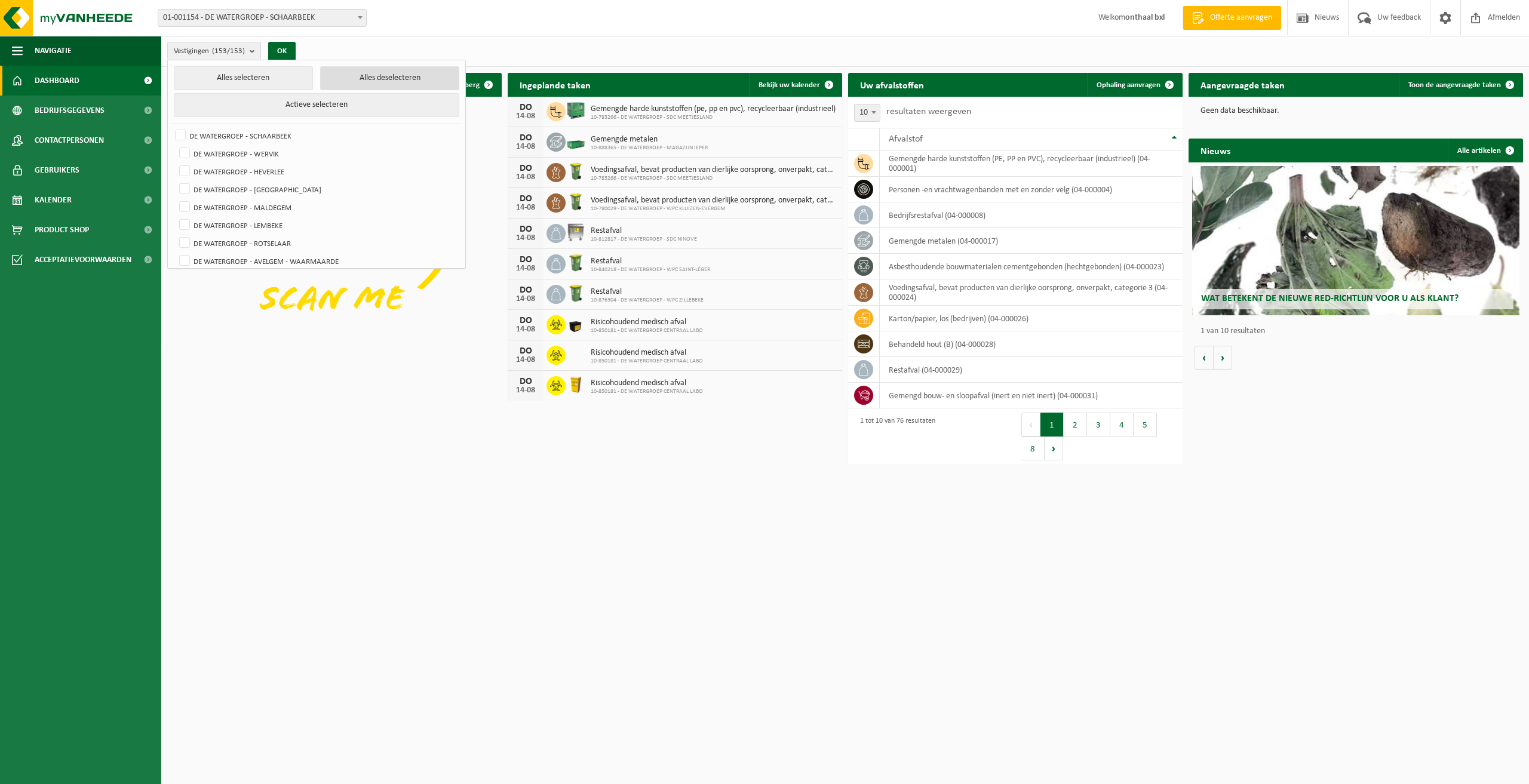
checkbox input "false"
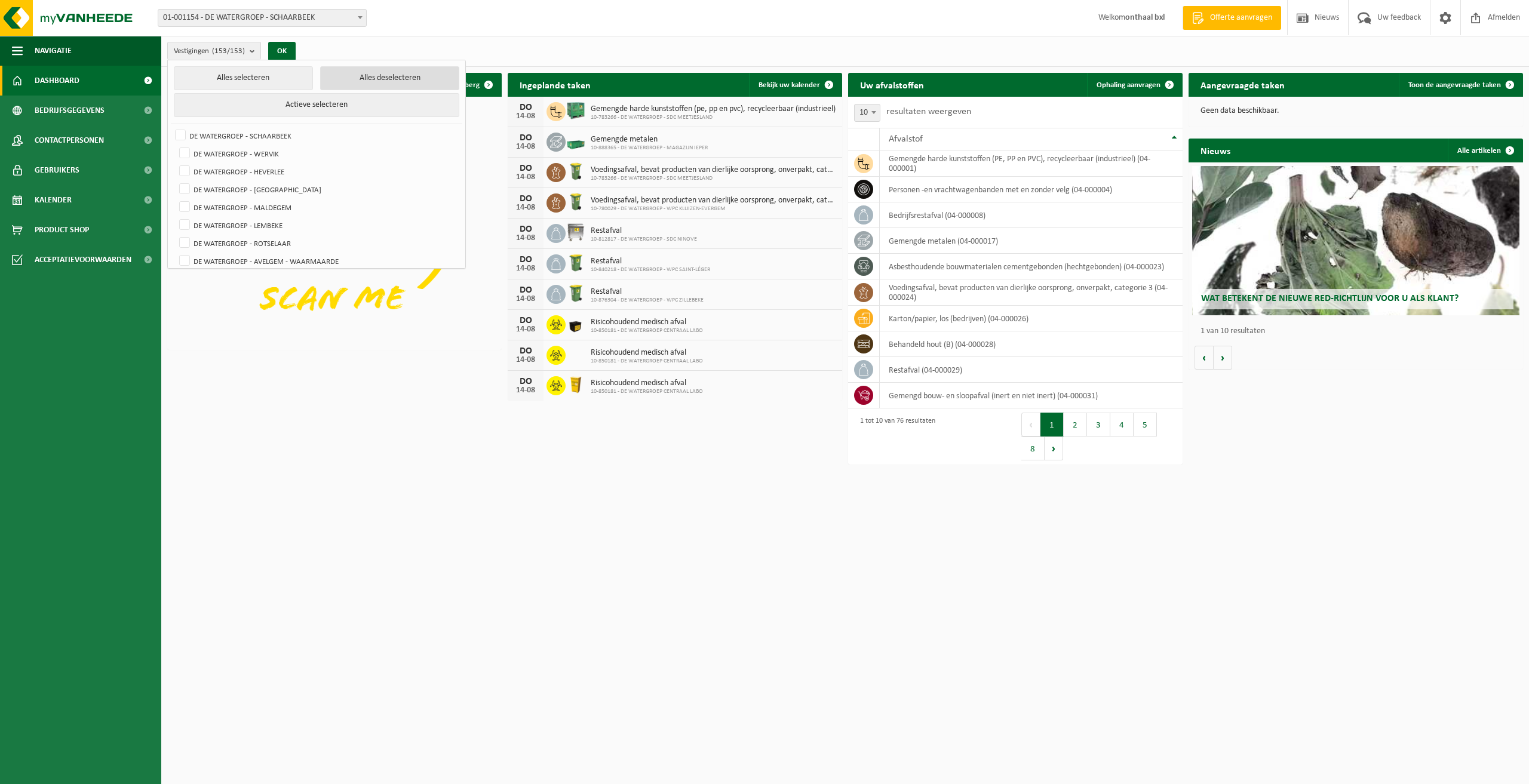
checkbox input "false"
click at [178, 133] on label "DE WATERGROEP - SCHAARBEEK" at bounding box center [315, 136] width 286 height 18
click at [170, 126] on input "DE WATERGROEP - SCHAARBEEK" at bounding box center [170, 126] width 1 height 1
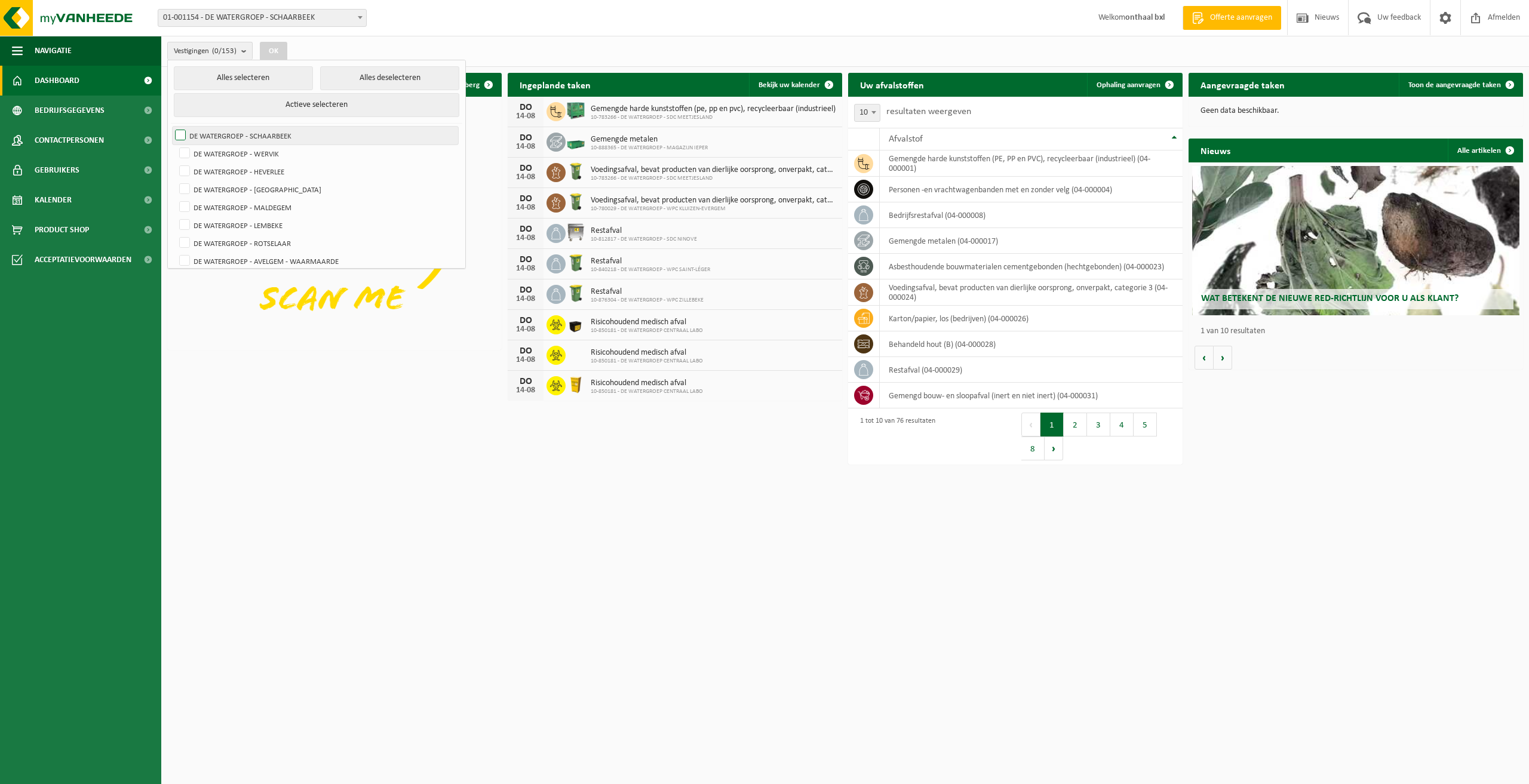
checkbox input "true"
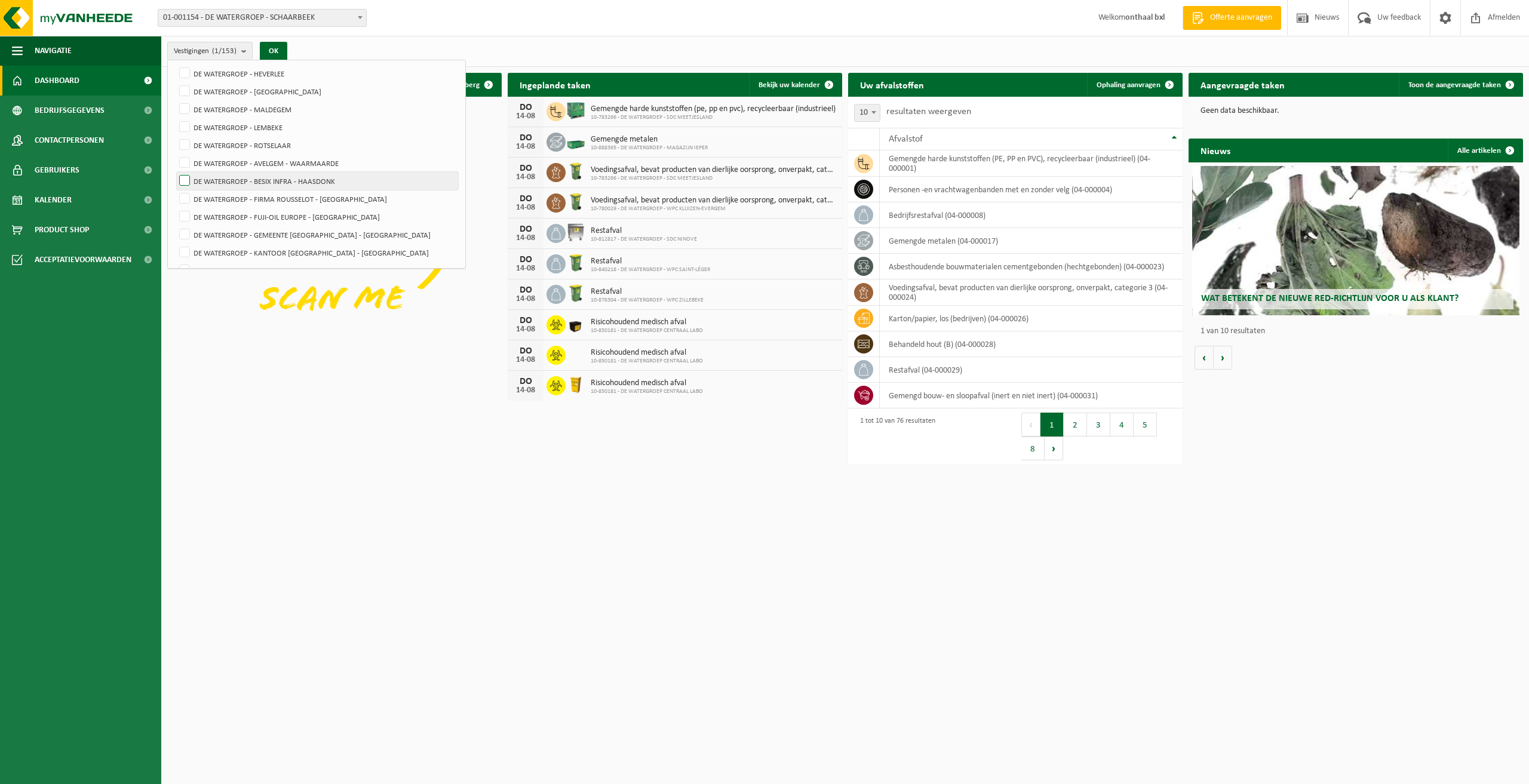
scroll to position [119, 0]
click at [188, 230] on label "DE WATERGROEP - KANTOOR [GEOGRAPHIC_DATA] - [GEOGRAPHIC_DATA]" at bounding box center [317, 232] width 281 height 18
click at [175, 223] on input "DE WATERGROEP - KANTOOR [GEOGRAPHIC_DATA] - [GEOGRAPHIC_DATA]" at bounding box center [174, 222] width 1 height 1
checkbox input "true"
click at [274, 49] on button "OK" at bounding box center [274, 51] width 27 height 19
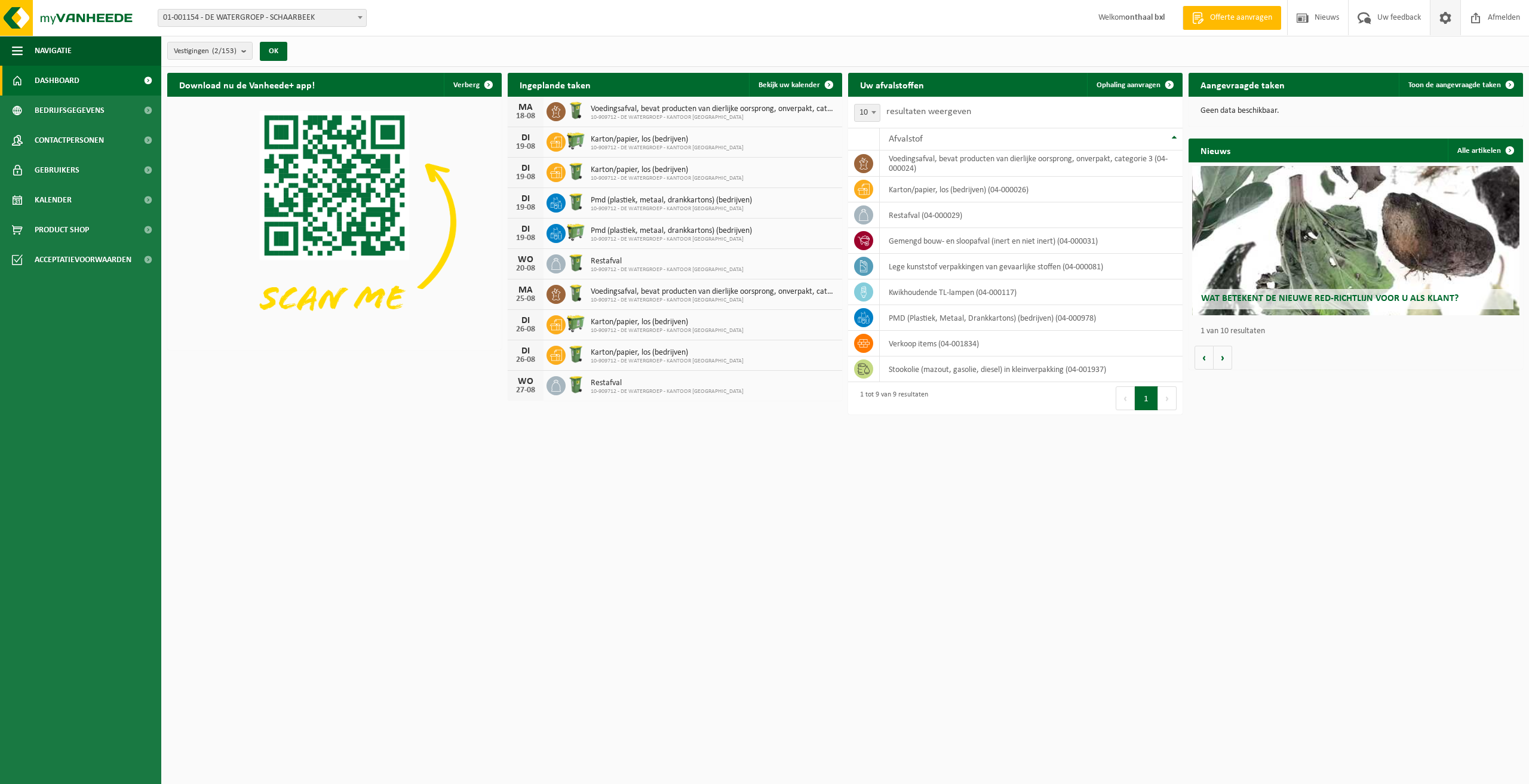
click at [1445, 21] on span at bounding box center [1446, 17] width 18 height 35
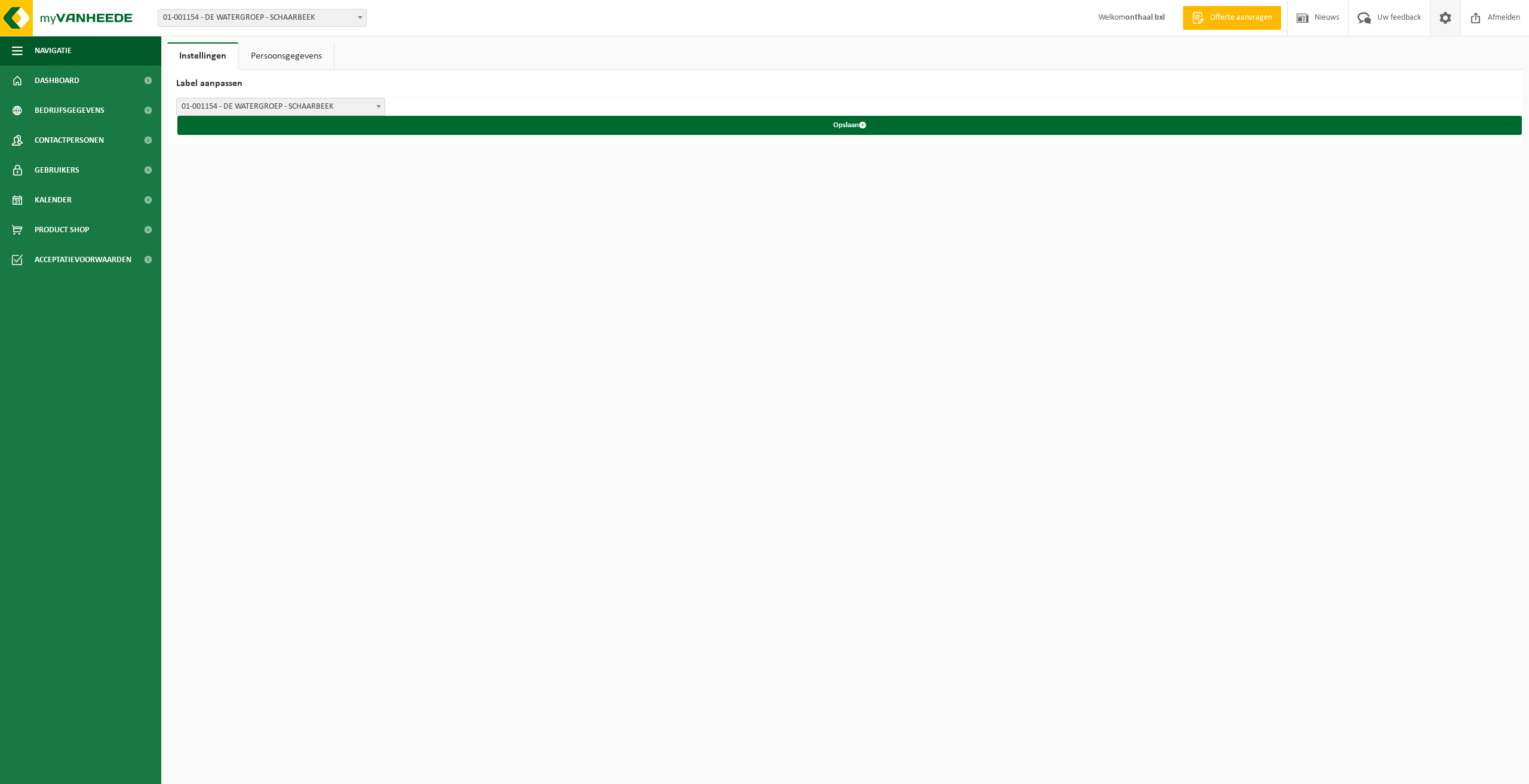
click at [1445, 21] on span at bounding box center [1446, 17] width 18 height 35
click at [296, 58] on link "Persoonsgegevens" at bounding box center [287, 56] width 95 height 27
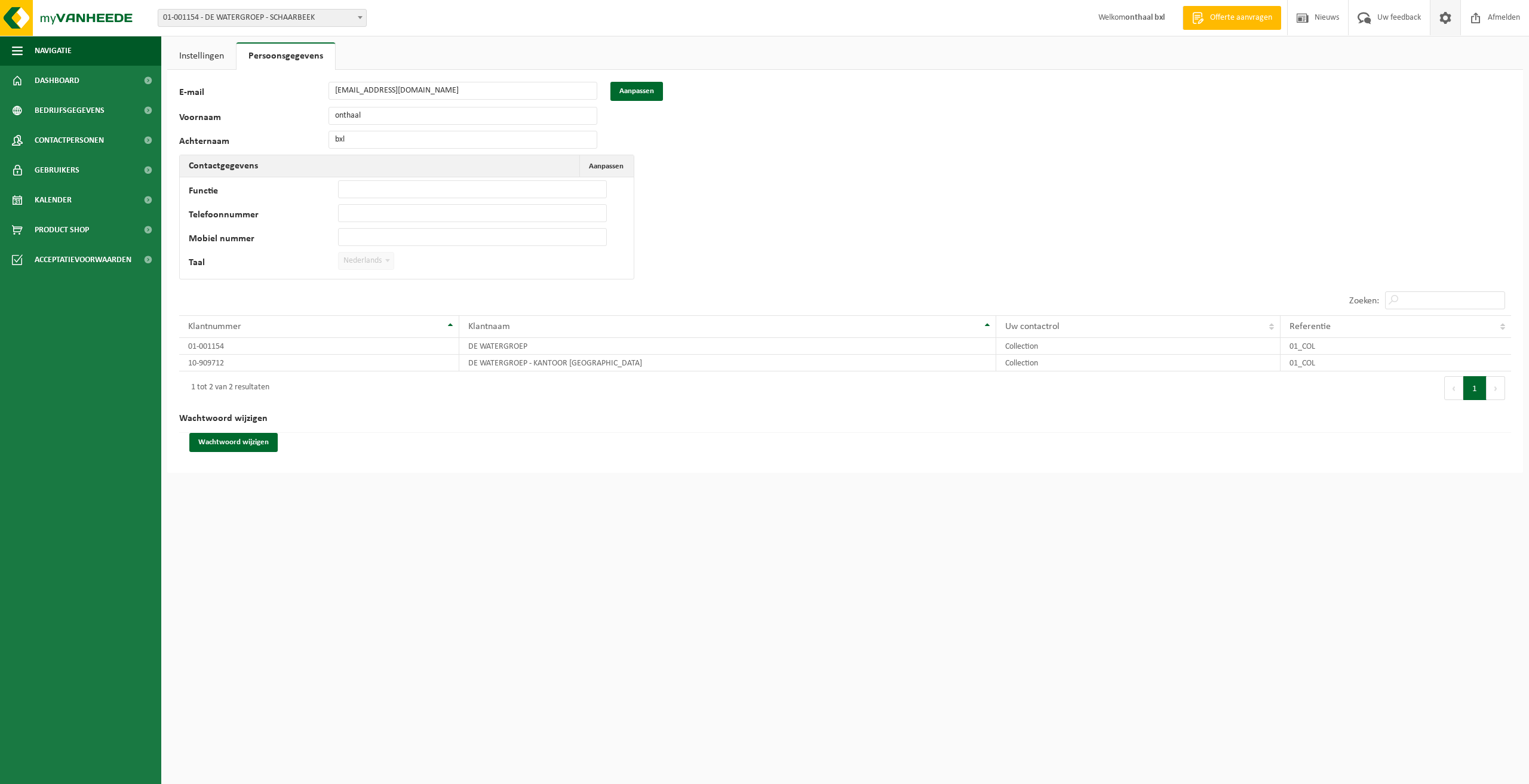
click at [217, 52] on link "Instellingen" at bounding box center [202, 56] width 69 height 27
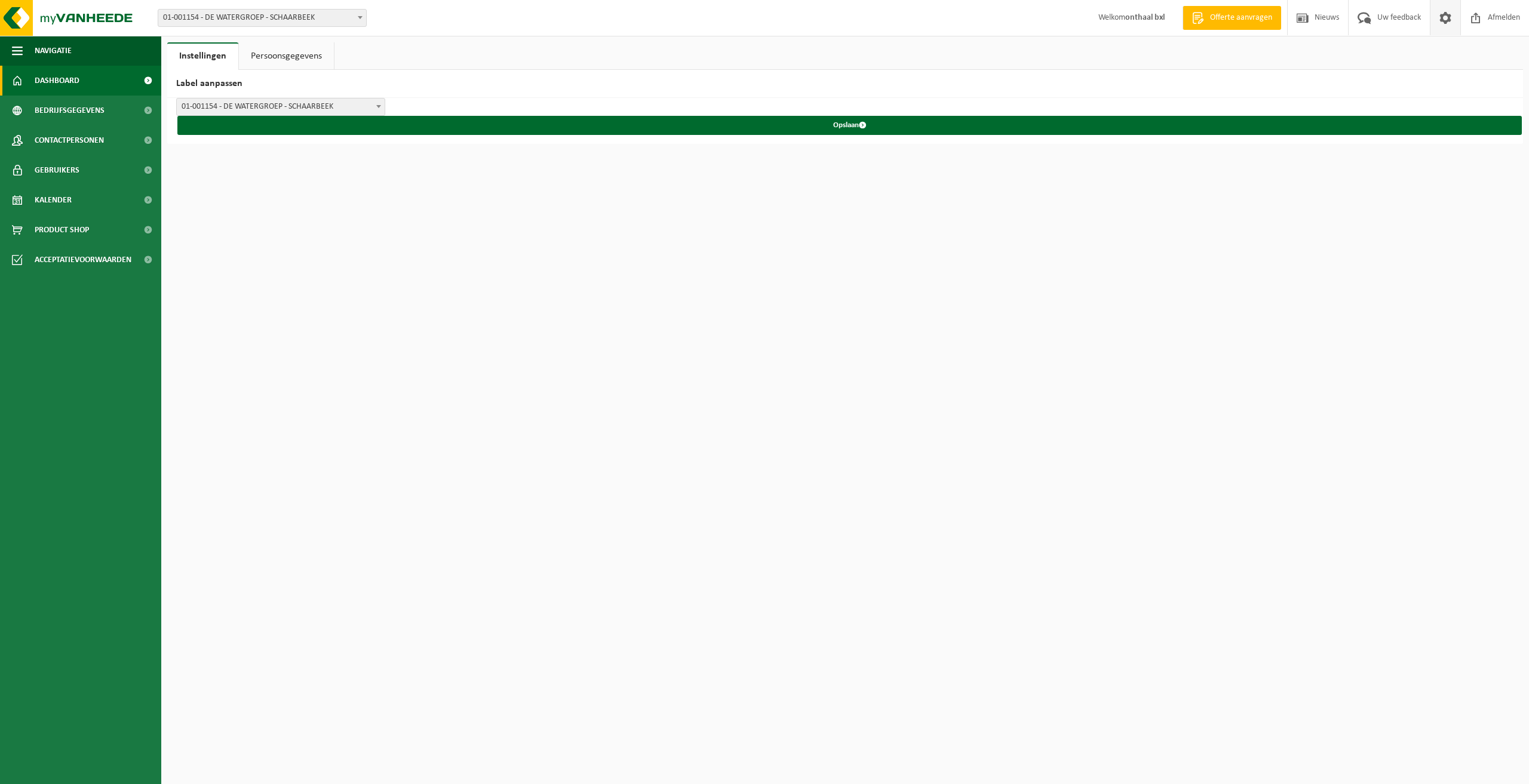
click at [68, 89] on span "Dashboard" at bounding box center [57, 81] width 45 height 30
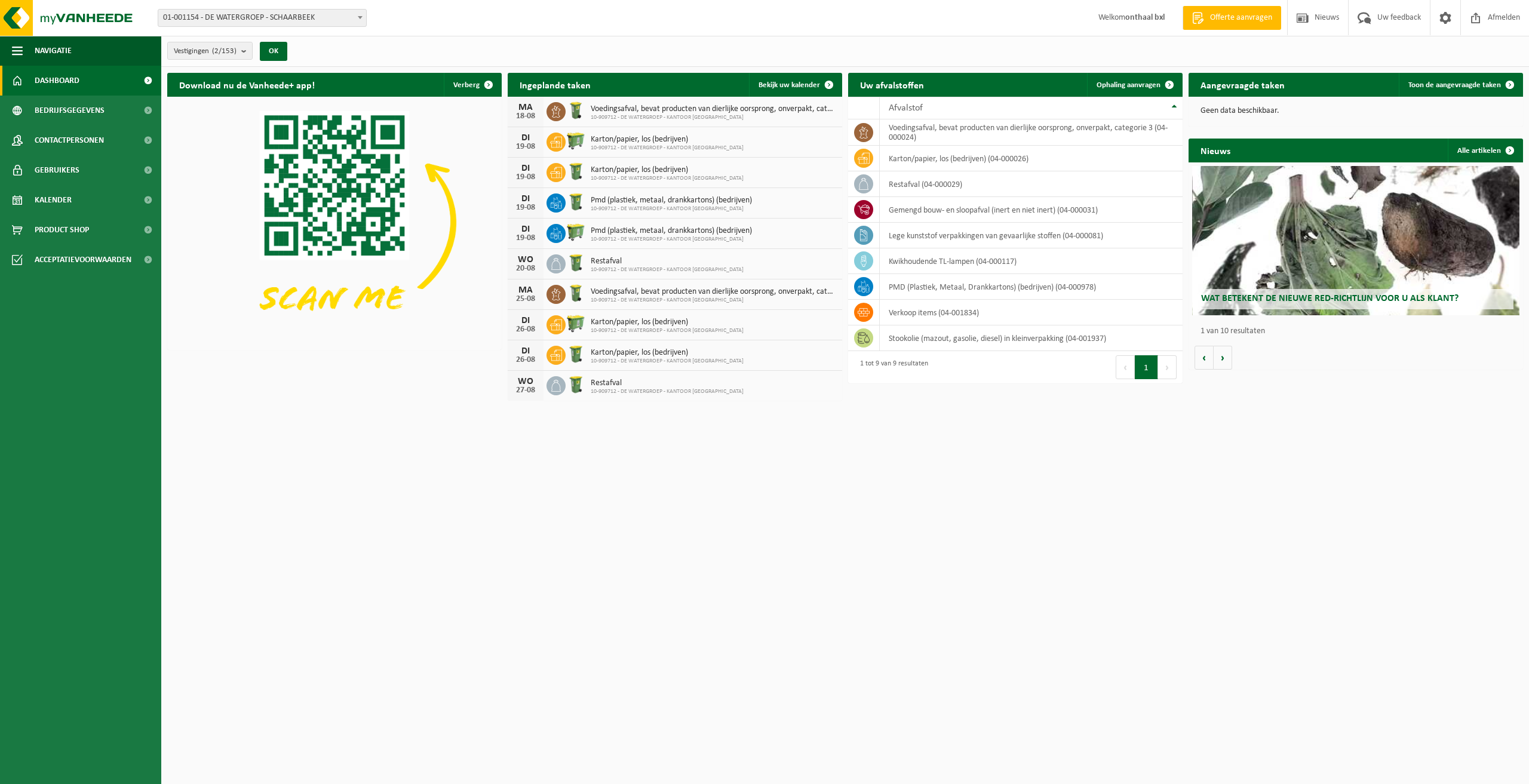
drag, startPoint x: 596, startPoint y: 408, endPoint x: 554, endPoint y: 488, distance: 90.4
click at [560, 491] on html "Vestiging: 01-001154 - DE WATERGROEP - SCHAARBEEK 10-917821 - DE WATERGROEP - W…" at bounding box center [764, 392] width 1529 height 784
